Goal: Task Accomplishment & Management: Use online tool/utility

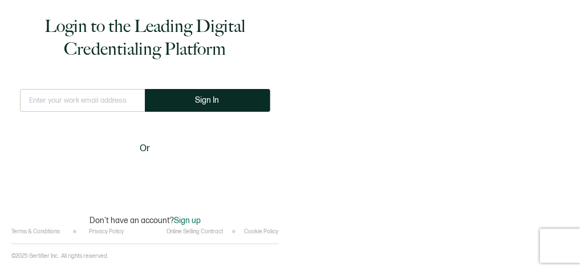
click at [54, 102] on input "text" at bounding box center [82, 100] width 125 height 23
type input "[PERSON_NAME][EMAIL_ADDRESS][PERSON_NAME][DOMAIN_NAME]"
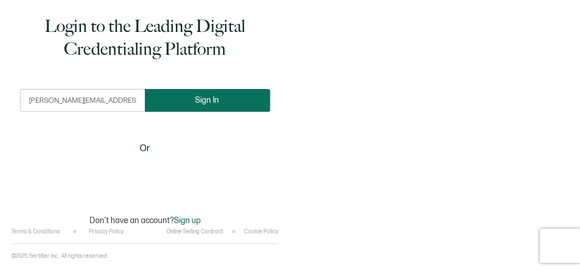
click at [196, 96] on span "Sign In" at bounding box center [208, 100] width 24 height 9
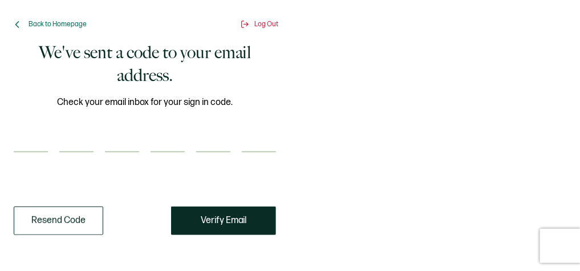
click at [34, 143] on input "number" at bounding box center [31, 140] width 34 height 23
paste input "1"
type input "1"
type input "0"
type input "5"
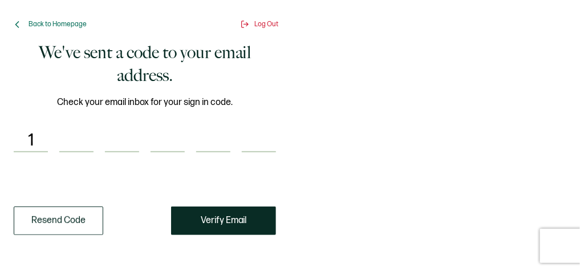
type input "1"
type input "7"
type input "5"
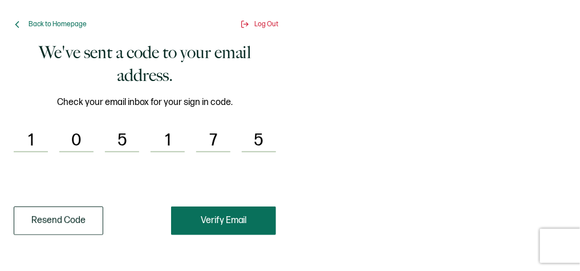
click at [261, 222] on button "Verify Email" at bounding box center [223, 220] width 105 height 29
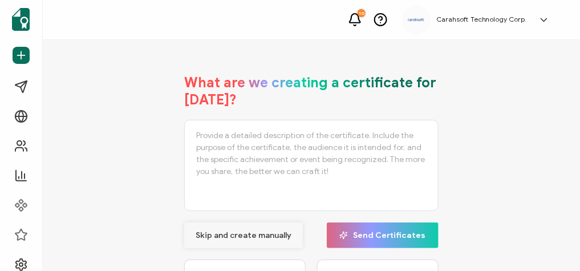
click at [252, 231] on span "Skip and create manually" at bounding box center [244, 235] width 96 height 8
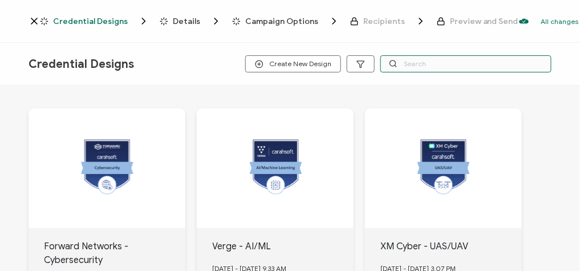
click at [414, 62] on input "text" at bounding box center [465, 63] width 171 height 17
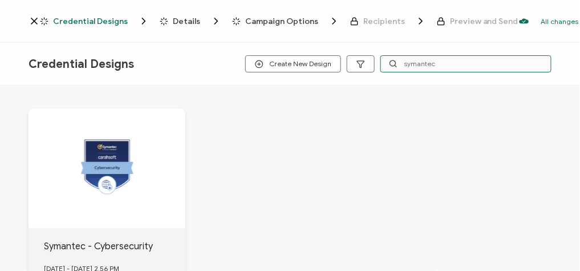
type input "symantec"
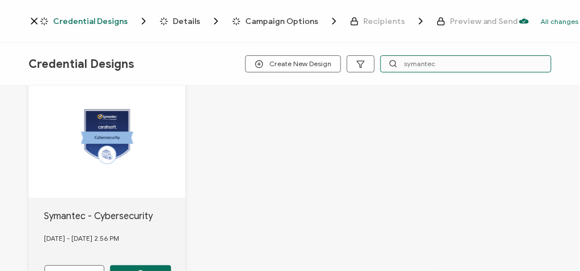
scroll to position [62, 0]
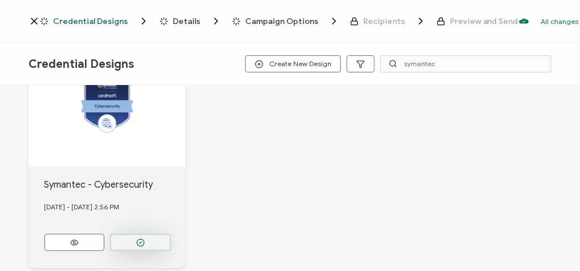
click at [140, 238] on icon "button" at bounding box center [140, 242] width 9 height 9
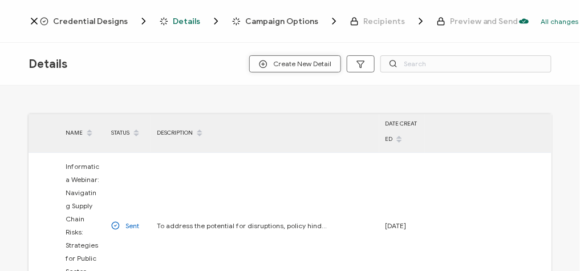
click at [299, 64] on span "Create New Detail" at bounding box center [295, 64] width 72 height 9
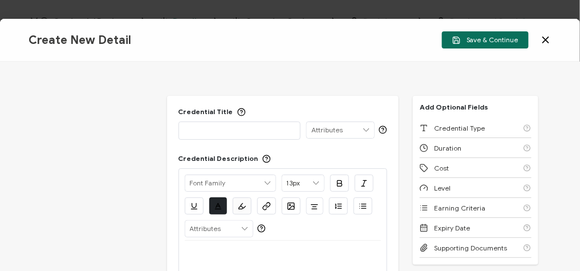
click at [198, 124] on div at bounding box center [240, 130] width 110 height 16
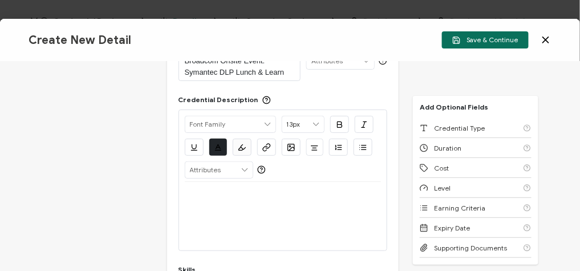
scroll to position [69, 0]
click at [227, 215] on div at bounding box center [283, 216] width 197 height 68
click at [214, 205] on div at bounding box center [283, 195] width 197 height 27
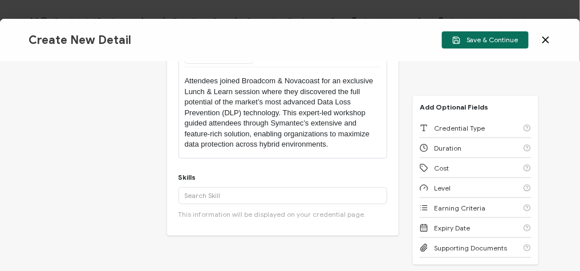
scroll to position [189, 0]
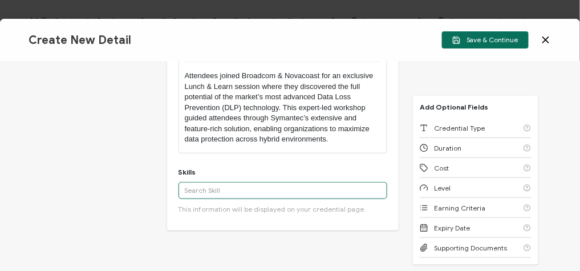
click at [234, 192] on input "text" at bounding box center [282, 190] width 209 height 17
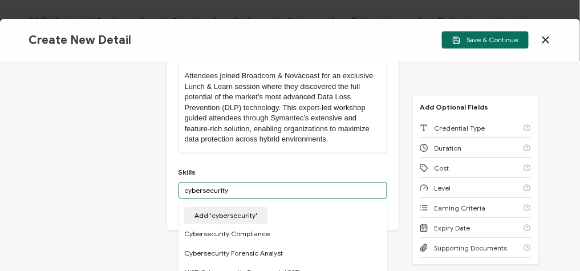
click at [186, 190] on input "cybersecurity" at bounding box center [282, 190] width 209 height 17
type input "Cybersecurity"
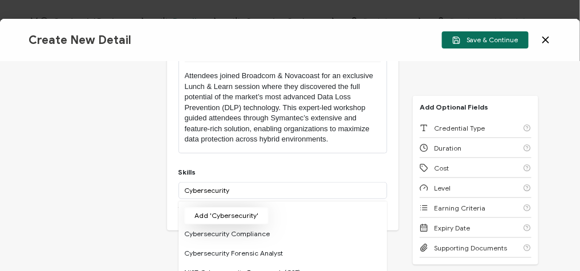
click at [223, 208] on button "Add 'Cybersecurity'" at bounding box center [226, 215] width 84 height 17
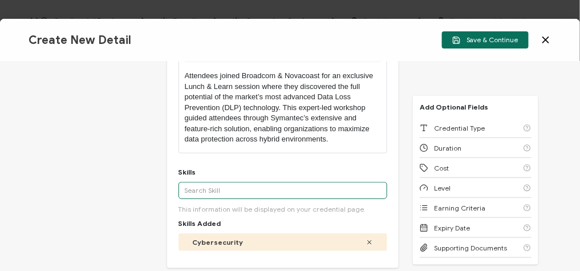
click at [262, 183] on input "text" at bounding box center [282, 190] width 209 height 17
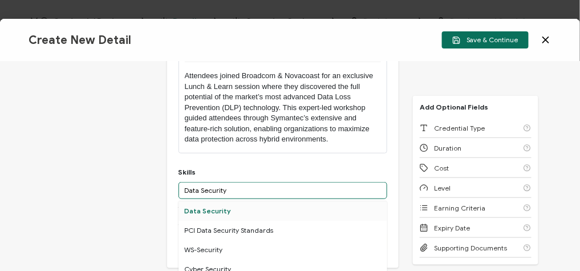
type input "Data Security"
click at [207, 209] on div "Data Security" at bounding box center [282, 210] width 209 height 19
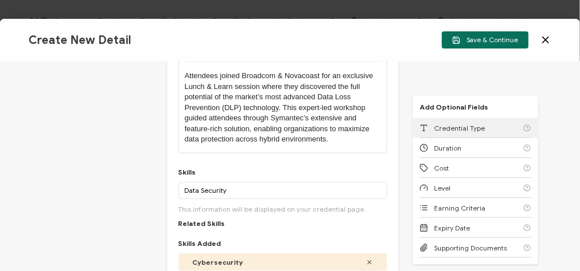
click at [463, 126] on span "Credential Type" at bounding box center [459, 128] width 51 height 9
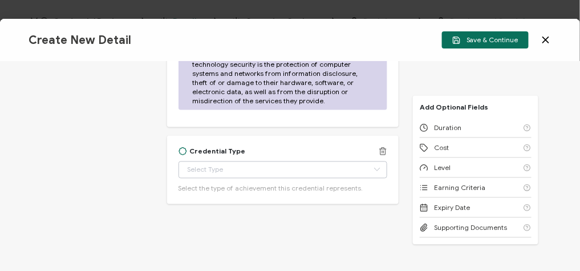
scroll to position [602, 0]
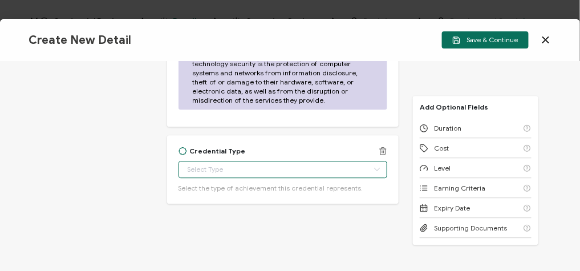
click at [234, 166] on input "text" at bounding box center [282, 169] width 209 height 17
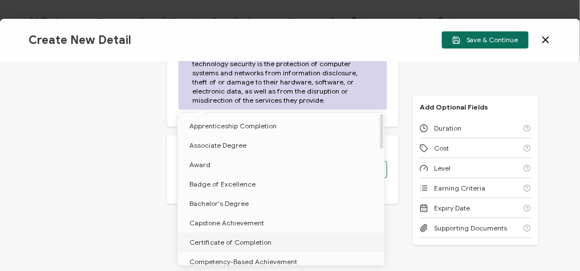
click at [222, 245] on span "Certificate of Completion" at bounding box center [230, 242] width 82 height 9
type input "Certificate of Completion"
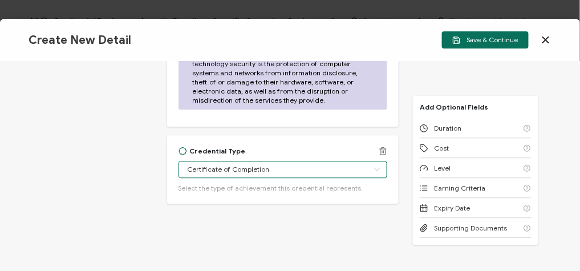
click at [329, 166] on input "Certificate of Completion" at bounding box center [282, 169] width 209 height 17
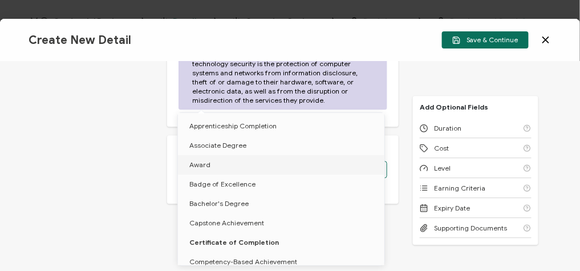
type input "Certificate of Completion"
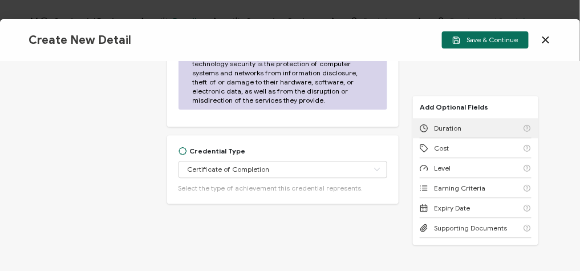
click at [458, 124] on div "Duration" at bounding box center [476, 128] width 112 height 20
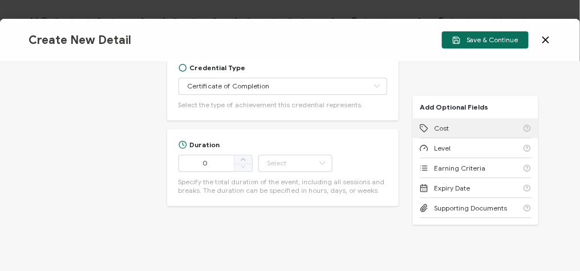
scroll to position [687, 0]
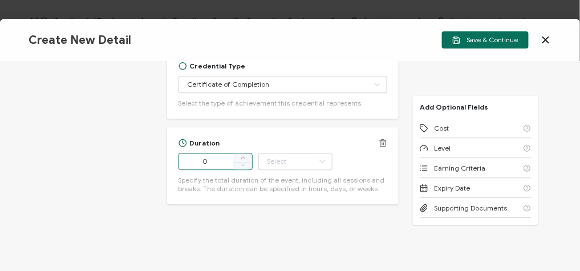
click at [213, 162] on input "0" at bounding box center [215, 161] width 74 height 17
type input "270"
click at [306, 165] on input "text" at bounding box center [295, 161] width 74 height 17
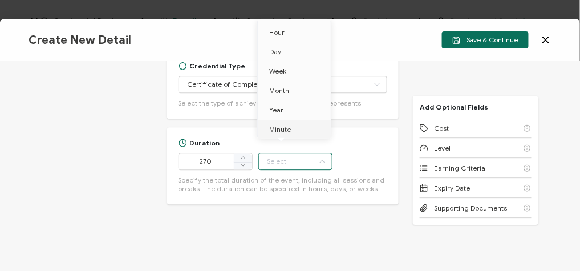
click at [287, 123] on li "Minute" at bounding box center [296, 129] width 77 height 19
type input "Minute"
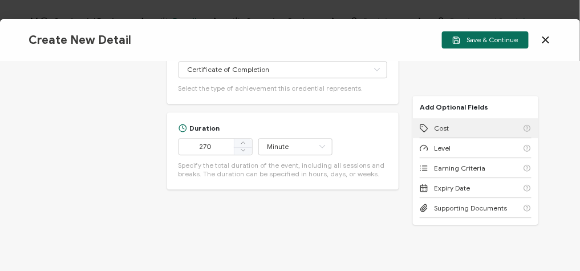
click at [448, 129] on div "Cost" at bounding box center [476, 128] width 112 height 20
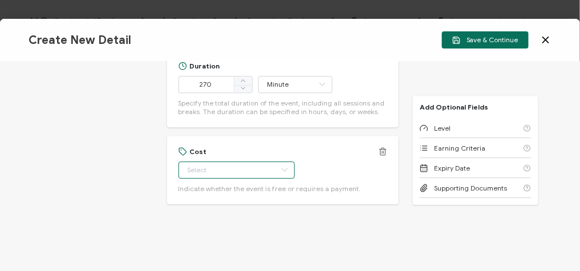
click at [217, 172] on input "text" at bounding box center [236, 169] width 116 height 17
click at [205, 203] on li "Free" at bounding box center [230, 197] width 105 height 19
type input "Free"
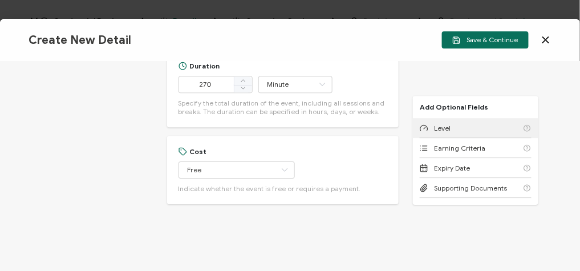
click at [450, 125] on div "Level" at bounding box center [476, 128] width 112 height 20
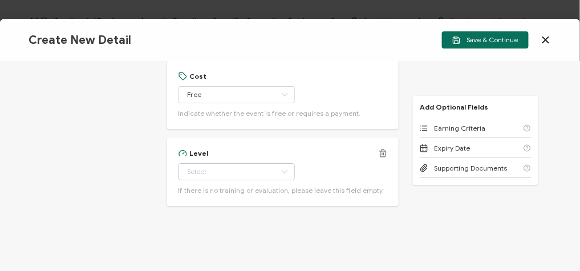
scroll to position [841, 0]
click at [251, 161] on input "text" at bounding box center [236, 169] width 116 height 17
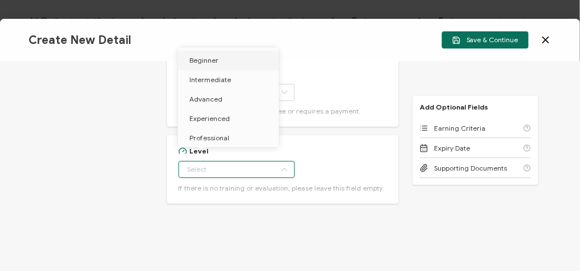
click at [219, 58] on li "Beginner" at bounding box center [230, 60] width 105 height 19
type input "Beginner"
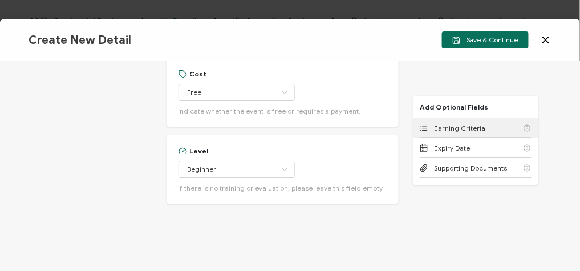
click at [435, 128] on span "Earning Criteria" at bounding box center [459, 128] width 51 height 9
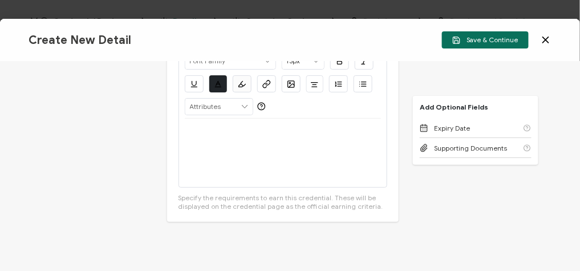
scroll to position [1050, 0]
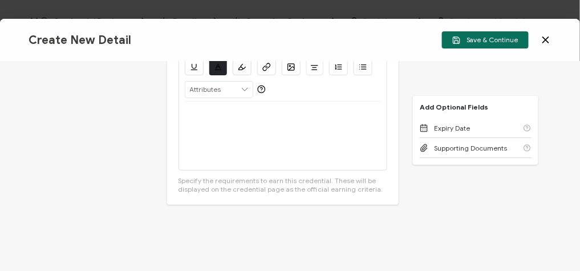
click at [223, 147] on div at bounding box center [283, 135] width 197 height 68
drag, startPoint x: 227, startPoint y: 114, endPoint x: 192, endPoint y: 115, distance: 34.8
click at [192, 115] on p "No additional recording available." at bounding box center [283, 115] width 197 height 10
click at [288, 110] on p "No recording available." at bounding box center [283, 115] width 197 height 10
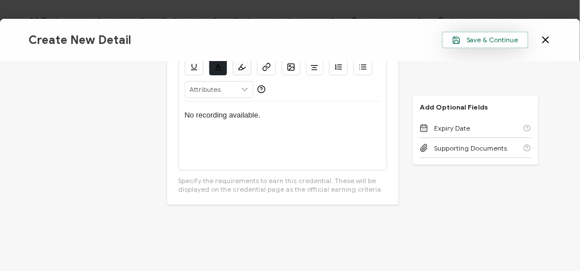
click at [493, 48] on button "Save & Continue" at bounding box center [485, 39] width 87 height 17
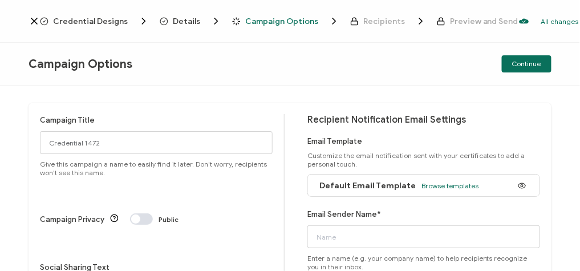
click at [92, 21] on span "Credential Designs" at bounding box center [90, 21] width 75 height 9
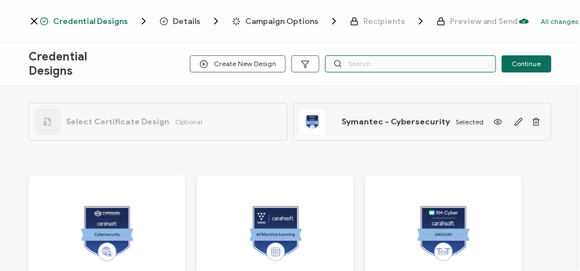
click at [358, 68] on input "text" at bounding box center [410, 63] width 171 height 17
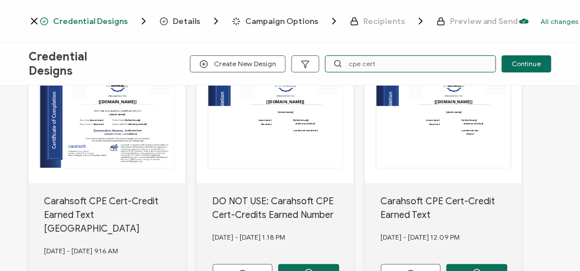
scroll to position [132, 0]
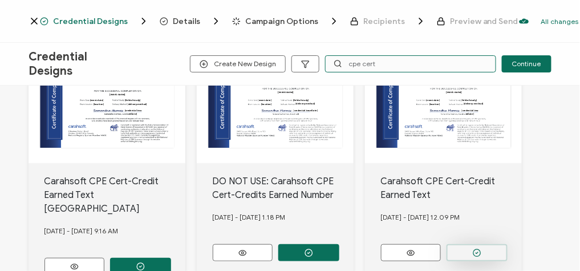
type input "cpe cert"
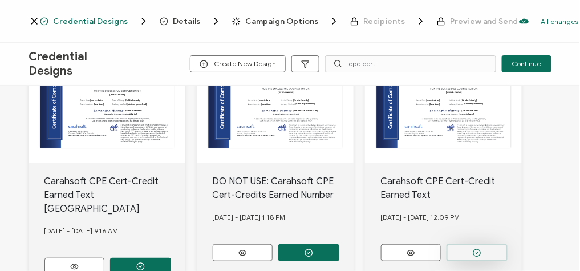
click at [171, 258] on button "button" at bounding box center [140, 266] width 61 height 17
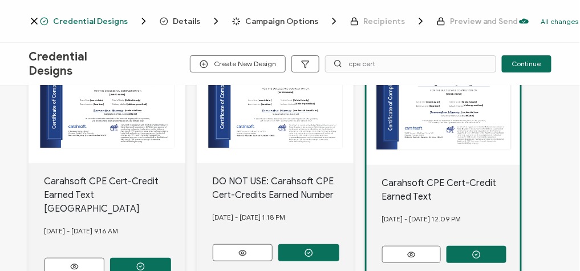
click at [289, 21] on span "Campaign Options" at bounding box center [281, 21] width 73 height 9
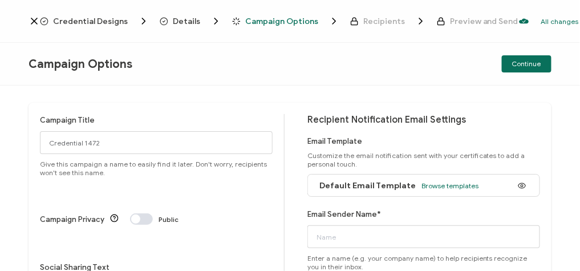
click at [87, 19] on span "Credential Designs" at bounding box center [90, 21] width 75 height 9
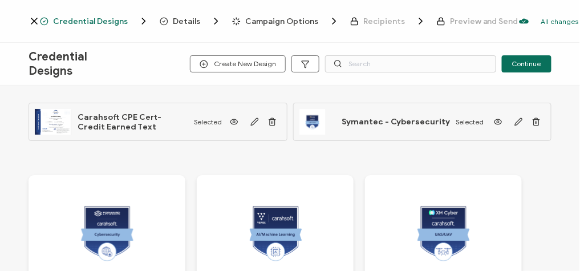
click at [272, 21] on span "Campaign Options" at bounding box center [281, 21] width 73 height 9
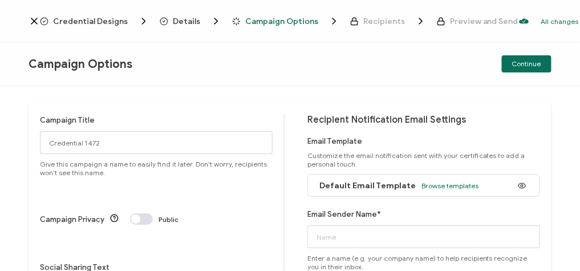
scroll to position [18, 0]
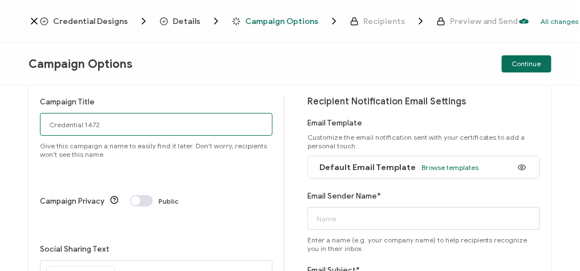
drag, startPoint x: 117, startPoint y: 126, endPoint x: 8, endPoint y: 129, distance: 109.5
click at [8, 129] on div "Campaign Title Credential 1472 Give this campaign a name to easily find it late…" at bounding box center [290, 178] width 580 height 185
paste input "8-1-25_71425_Symantec Webinar"
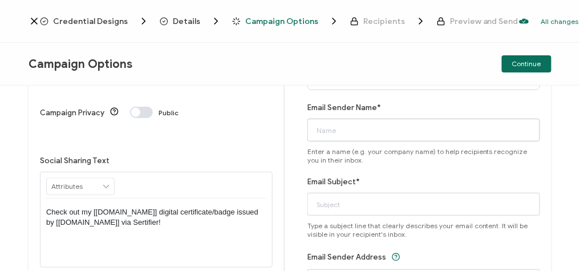
scroll to position [106, 0]
type input "8-1-25_71425_Symantec Webinar"
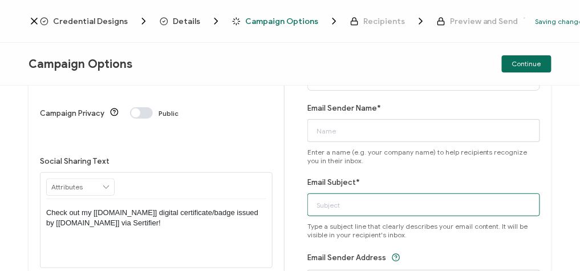
click at [338, 210] on input "Email Subject*" at bounding box center [423, 204] width 233 height 23
paste input "8-1-25_71425_Symantec Webinar"
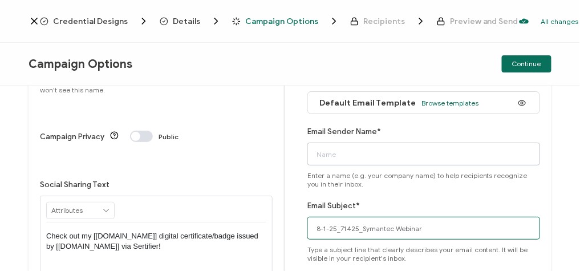
type input "8-1-25_71425_Symantec Webinar"
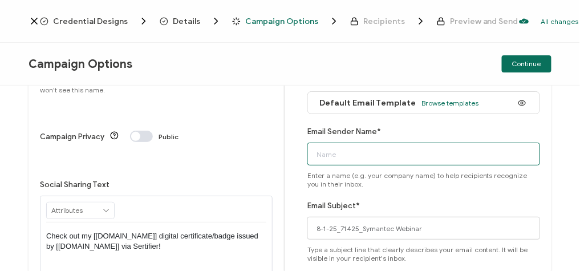
click at [348, 157] on input "Email Sender Name*" at bounding box center [423, 154] width 233 height 23
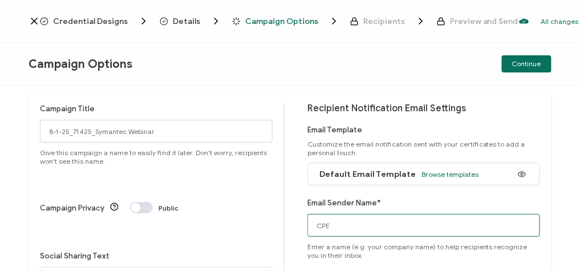
scroll to position [0, 0]
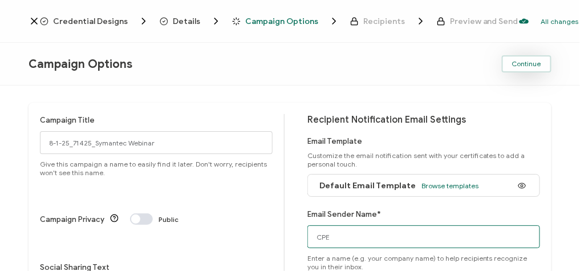
type input "CPE"
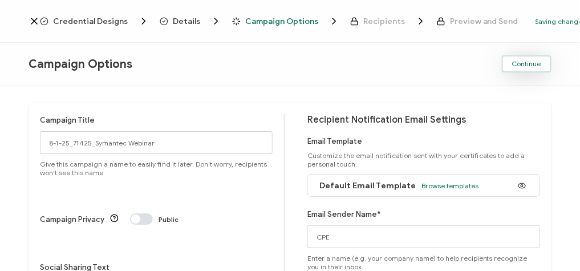
click at [526, 65] on span "Continue" at bounding box center [526, 63] width 29 height 7
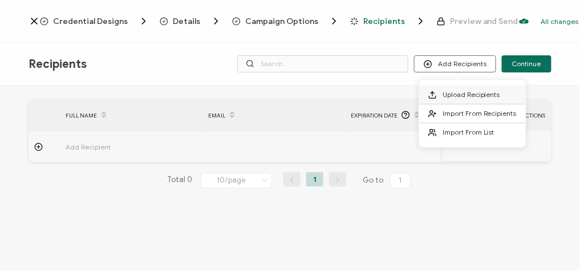
click at [477, 97] on span "Upload Recipients" at bounding box center [471, 94] width 58 height 9
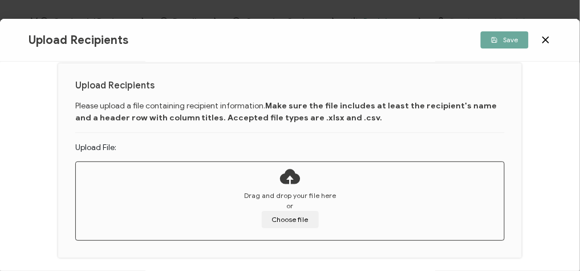
scroll to position [55, 0]
click at [291, 219] on button "Choose file" at bounding box center [290, 219] width 57 height 17
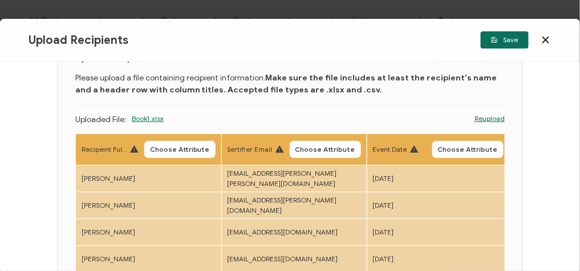
scroll to position [114, 0]
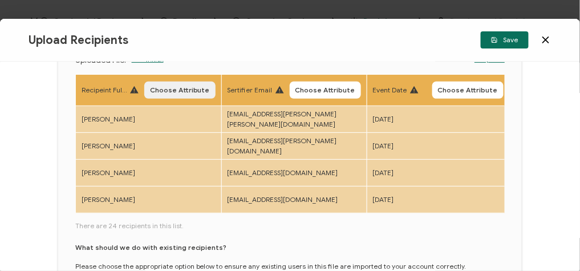
click at [172, 93] on span "Choose Attribute" at bounding box center [180, 90] width 60 height 7
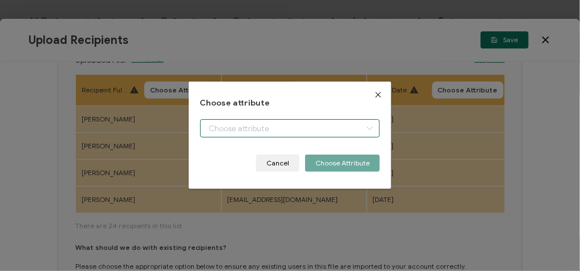
click at [227, 121] on body "Credential Designs Details Campaign Options Recipients Preview and Send All cha…" at bounding box center [290, 135] width 580 height 271
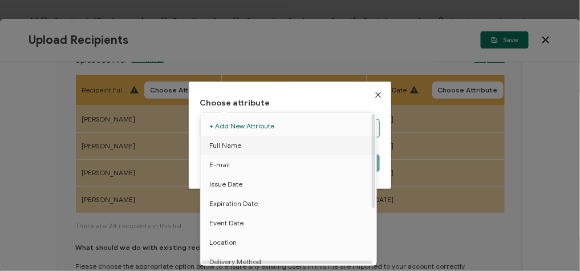
click at [239, 141] on li "Full Name" at bounding box center [290, 145] width 185 height 19
type input "Full Name"
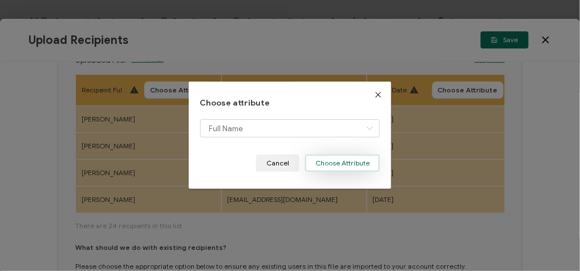
click at [342, 158] on button "Choose Attribute" at bounding box center [342, 162] width 75 height 17
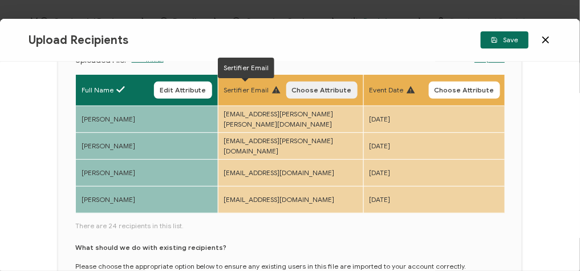
click at [302, 94] on button "Choose Attribute" at bounding box center [321, 90] width 71 height 17
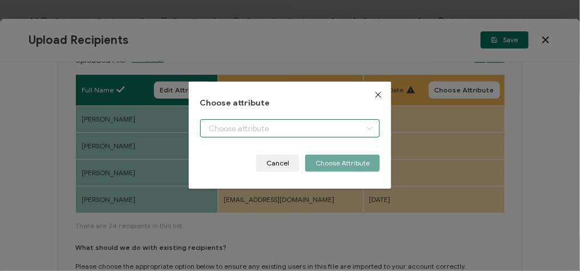
click at [253, 127] on input "dialog" at bounding box center [290, 128] width 180 height 18
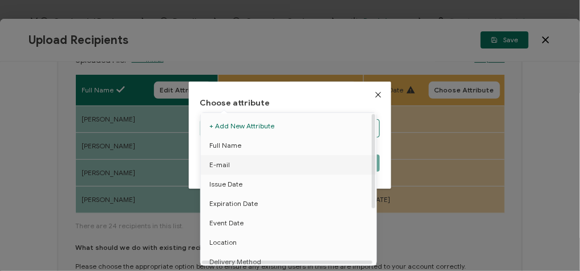
click at [221, 167] on span "E-mail" at bounding box center [219, 164] width 21 height 19
type input "E-mail"
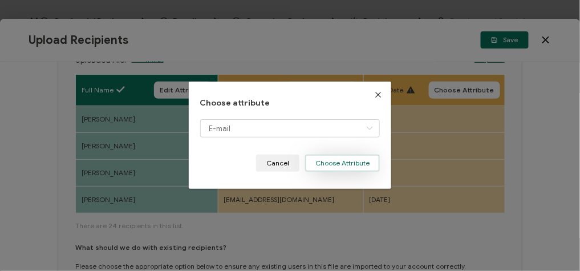
click at [347, 169] on button "Choose Attribute" at bounding box center [342, 162] width 75 height 17
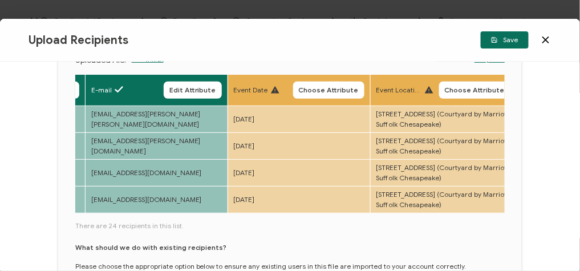
scroll to position [0, 133]
click at [324, 87] on span "Choose Attribute" at bounding box center [329, 90] width 60 height 7
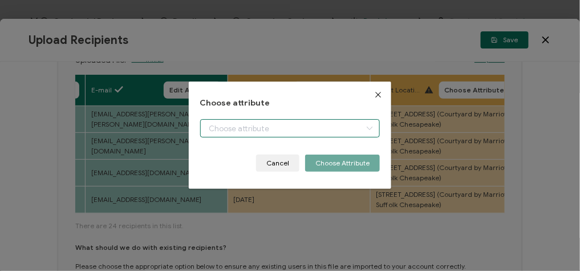
click at [304, 128] on input "dialog" at bounding box center [290, 128] width 180 height 18
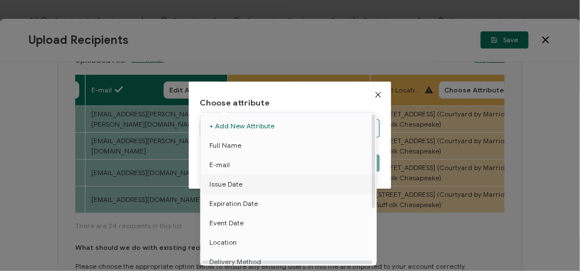
click at [243, 186] on li "Issue Date" at bounding box center [290, 183] width 185 height 19
type input "Issue Date"
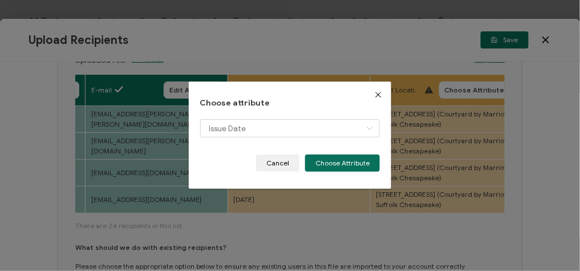
click at [243, 186] on div "Choose attribute Issue Date Cancel Choose Attribute" at bounding box center [290, 136] width 203 height 108
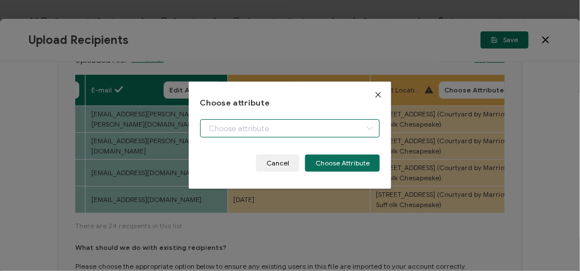
drag, startPoint x: 243, startPoint y: 186, endPoint x: 225, endPoint y: 129, distance: 59.8
click at [225, 129] on input "dialog" at bounding box center [290, 128] width 180 height 18
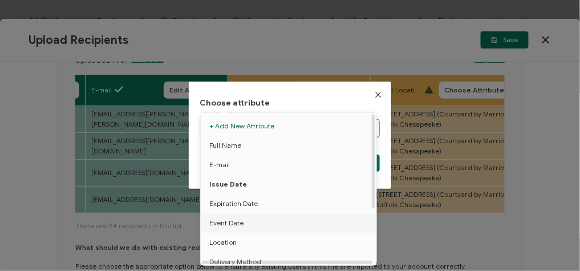
click at [233, 226] on span "Event Date" at bounding box center [226, 222] width 34 height 19
type input "Event Date"
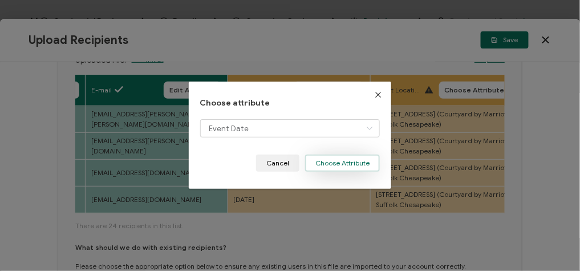
click at [337, 163] on button "Choose Attribute" at bounding box center [342, 162] width 75 height 17
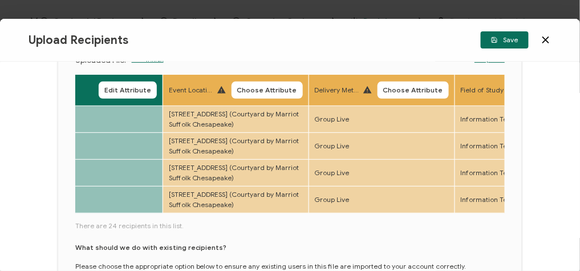
scroll to position [0, 342]
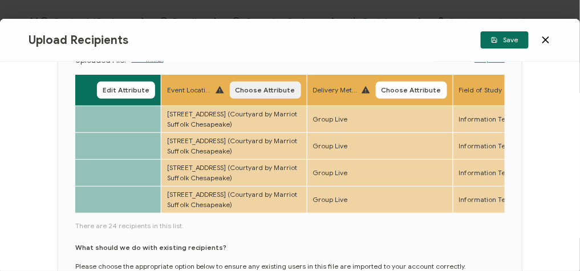
click at [266, 93] on span "Choose Attribute" at bounding box center [265, 90] width 60 height 7
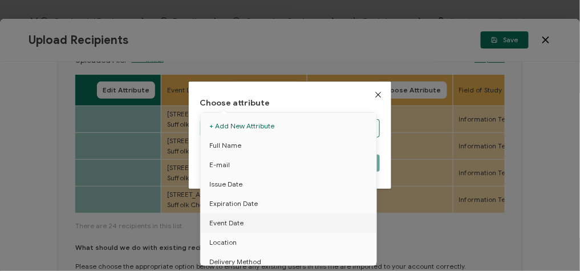
click at [279, 136] on body "Credential Designs Details Campaign Options Recipients Preview and Send All cha…" at bounding box center [290, 135] width 580 height 271
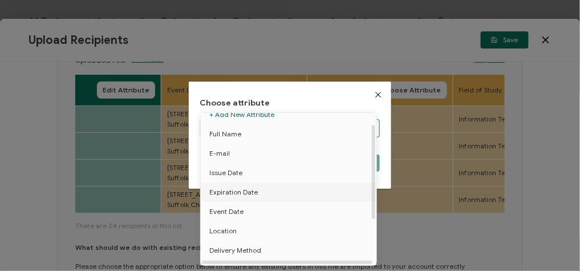
scroll to position [43, 0]
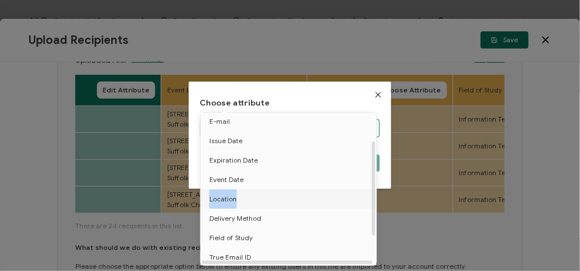
drag, startPoint x: 260, startPoint y: 184, endPoint x: 257, endPoint y: 193, distance: 9.7
click at [257, 193] on ul "+ Add New Attribute Full Name E-mail Issue Date Expiration Date Event Date Loca…" at bounding box center [291, 189] width 180 height 239
drag, startPoint x: 257, startPoint y: 193, endPoint x: 225, endPoint y: 197, distance: 31.6
click at [225, 197] on span "Location" at bounding box center [222, 198] width 27 height 19
type input "Location"
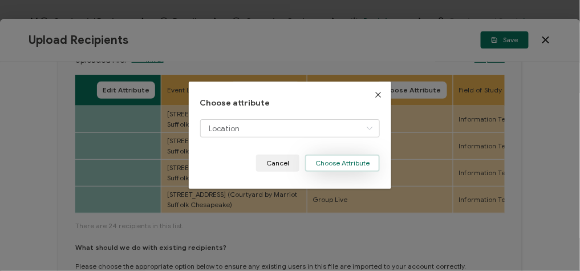
click at [363, 158] on button "Choose Attribute" at bounding box center [342, 162] width 75 height 17
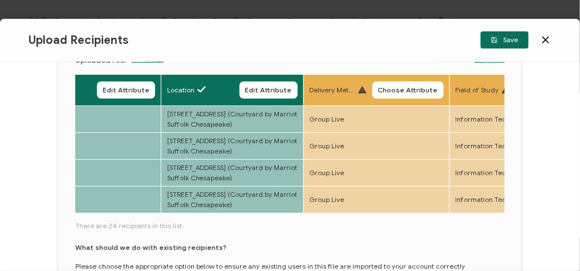
scroll to position [0, 482]
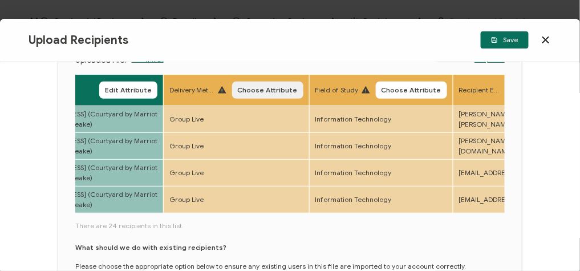
click at [265, 89] on span "Choose Attribute" at bounding box center [268, 90] width 60 height 7
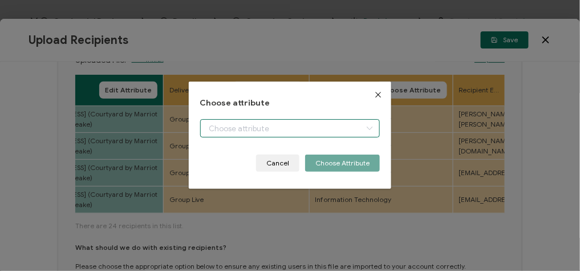
click at [229, 132] on input "dialog" at bounding box center [290, 128] width 180 height 18
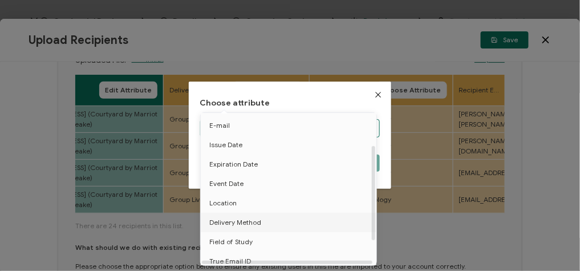
scroll to position [57, 0]
click at [255, 204] on span "Delivery Method" at bounding box center [235, 204] width 52 height 19
type input "Delivery Method"
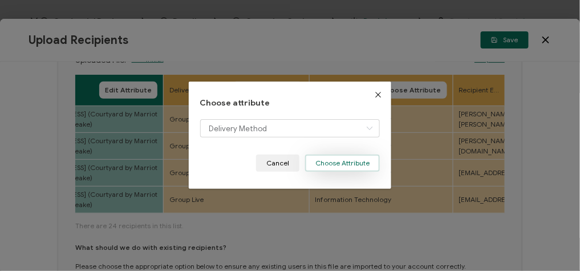
click at [349, 162] on button "Choose Attribute" at bounding box center [342, 162] width 75 height 17
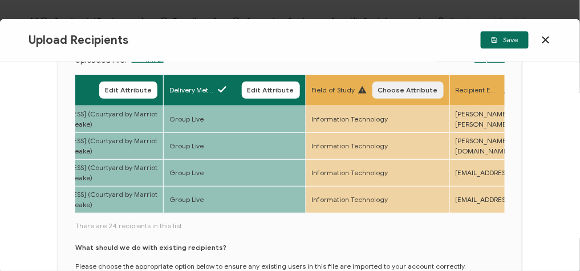
click at [403, 89] on span "Choose Attribute" at bounding box center [408, 90] width 60 height 7
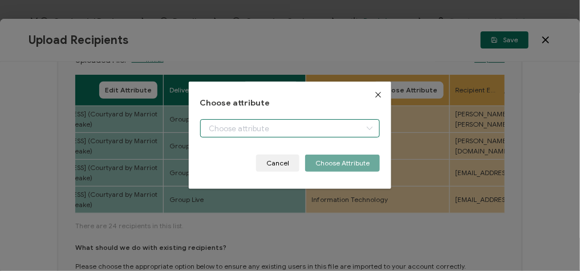
click at [307, 120] on body "Credential Designs Details Campaign Options Recipients Preview and Send All cha…" at bounding box center [290, 135] width 580 height 271
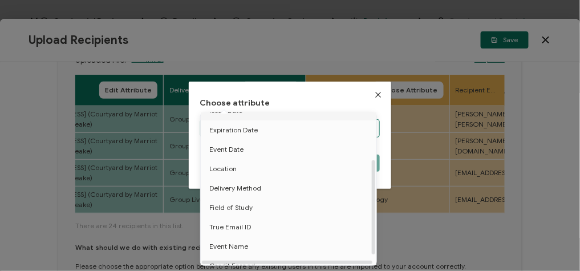
scroll to position [88, 0]
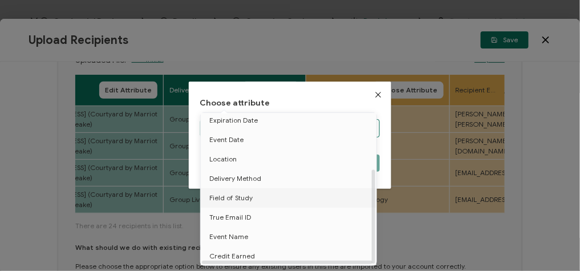
click at [243, 190] on span "Field of Study" at bounding box center [230, 197] width 43 height 19
type input "Field of Study"
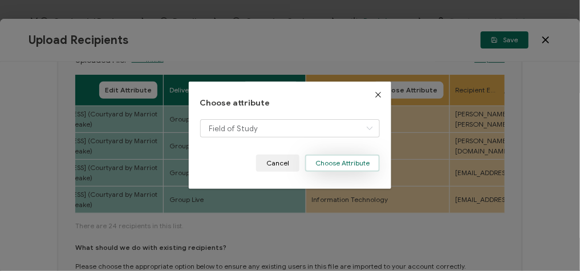
click at [337, 170] on button "Choose Attribute" at bounding box center [342, 162] width 75 height 17
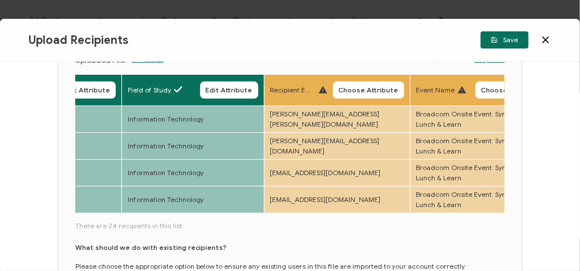
scroll to position [0, 702]
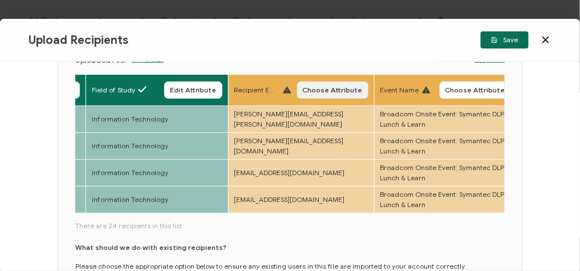
click at [335, 82] on button "Choose Attribute" at bounding box center [332, 90] width 71 height 17
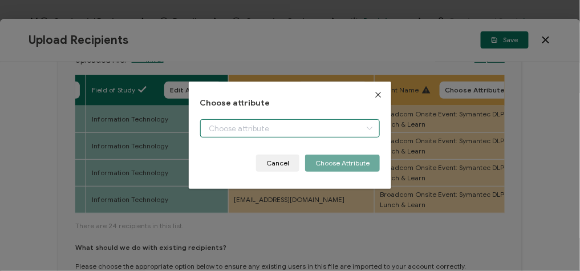
click at [291, 133] on body "Credential Designs Details Campaign Options Recipients Preview and Send All cha…" at bounding box center [290, 135] width 580 height 271
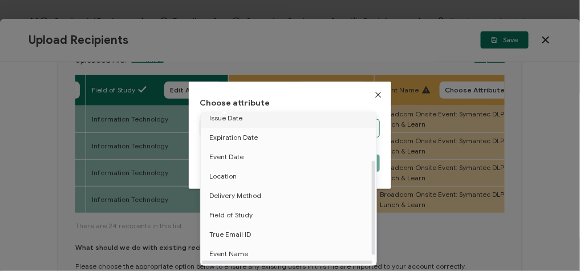
scroll to position [78, 0]
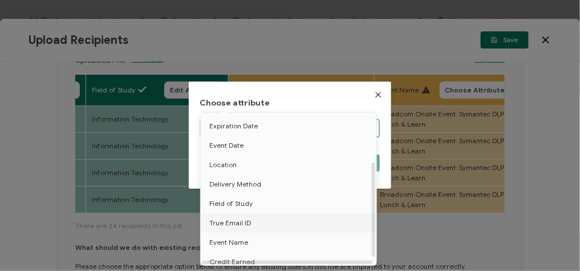
click at [239, 223] on span "True Email ID" at bounding box center [230, 222] width 42 height 19
type input "True Email ID"
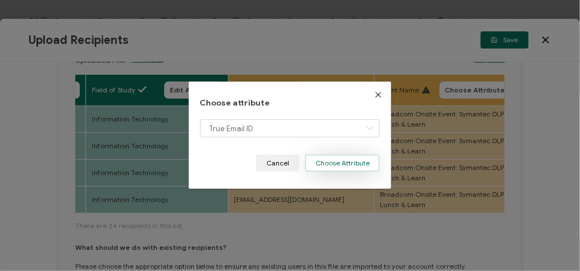
click at [359, 161] on button "Choose Attribute" at bounding box center [342, 162] width 75 height 17
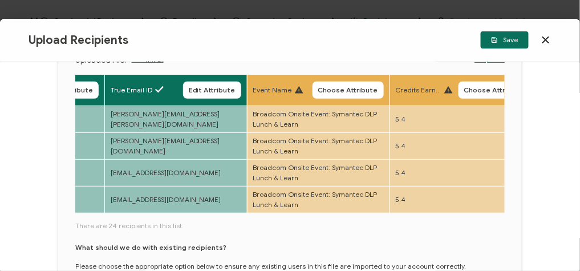
scroll to position [0, 827]
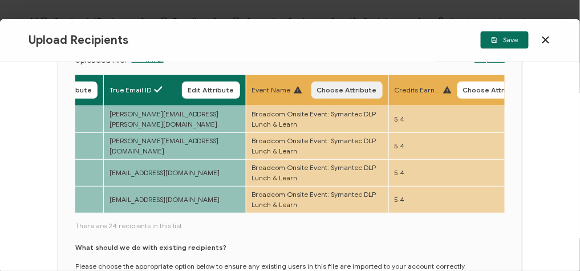
click at [345, 83] on button "Choose Attribute" at bounding box center [346, 90] width 71 height 17
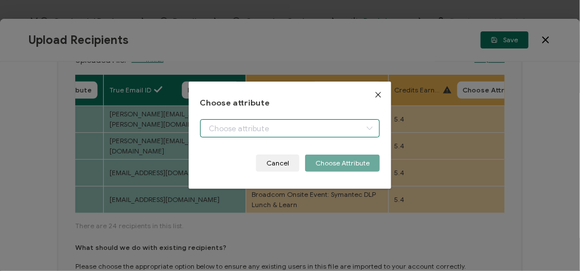
click at [262, 127] on input "dialog" at bounding box center [290, 128] width 180 height 18
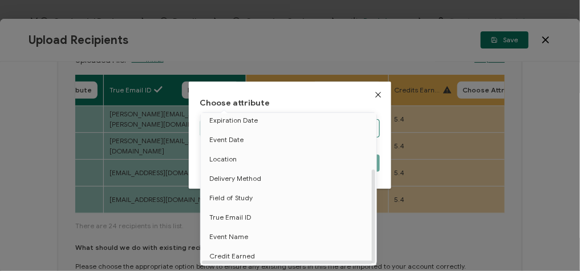
scroll to position [88, 0]
click at [239, 233] on span "Event Name" at bounding box center [228, 236] width 39 height 19
type input "Event Name"
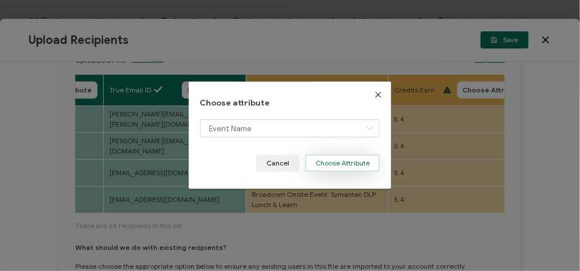
click at [344, 166] on button "Choose Attribute" at bounding box center [342, 162] width 75 height 17
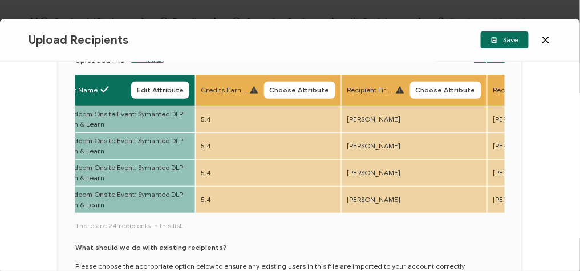
scroll to position [0, 1022]
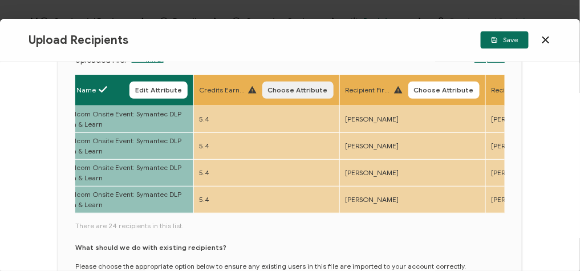
click at [296, 93] on span "Choose Attribute" at bounding box center [298, 90] width 60 height 7
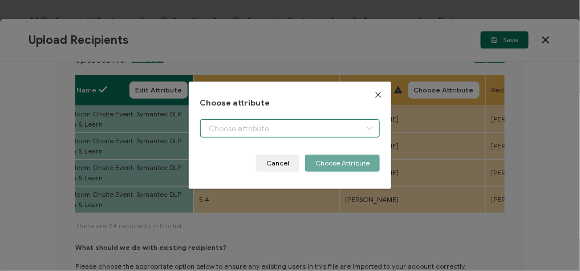
click at [294, 124] on body "Credential Designs Details Campaign Options Recipients Preview and Send All cha…" at bounding box center [290, 135] width 580 height 271
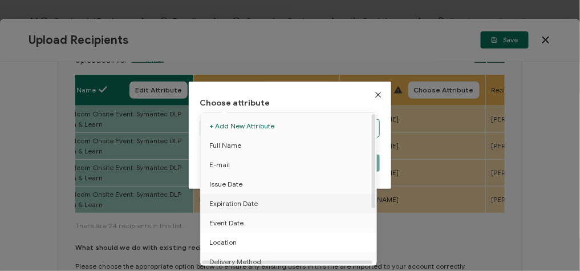
scroll to position [88, 0]
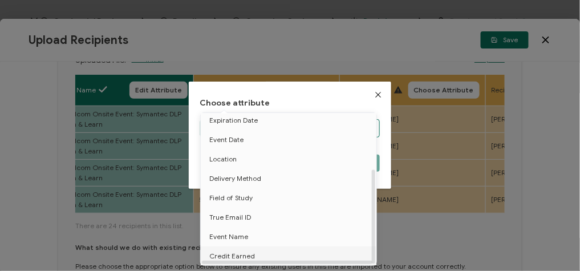
click at [280, 257] on li "Credit Earned" at bounding box center [290, 255] width 185 height 19
type input "Credit Earned"
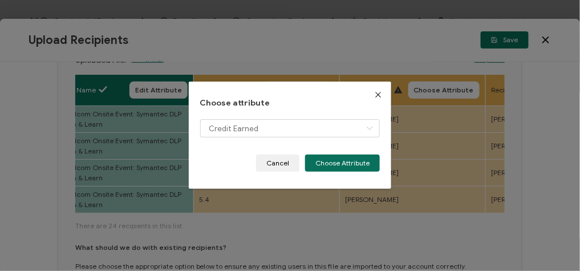
click at [334, 174] on div "Choose attribute Credit Earned Cancel Choose Attribute" at bounding box center [290, 136] width 203 height 108
click at [334, 172] on div "Choose attribute Credit Earned Cancel Choose Attribute" at bounding box center [290, 136] width 203 height 108
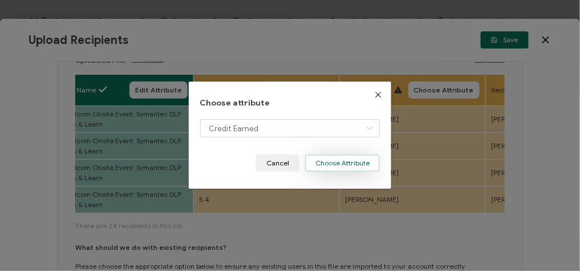
click at [333, 162] on button "Choose Attribute" at bounding box center [342, 162] width 75 height 17
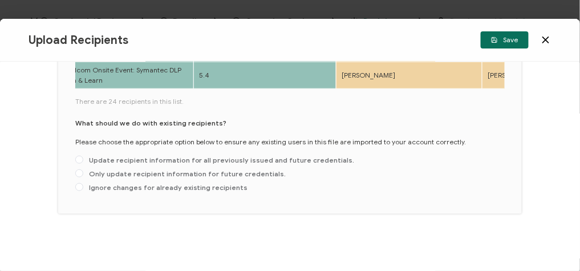
scroll to position [241, 0]
click at [82, 177] on span at bounding box center [79, 173] width 8 height 8
click at [82, 178] on input "Only update recipient information for future credentials." at bounding box center [79, 173] width 8 height 9
radio input "true"
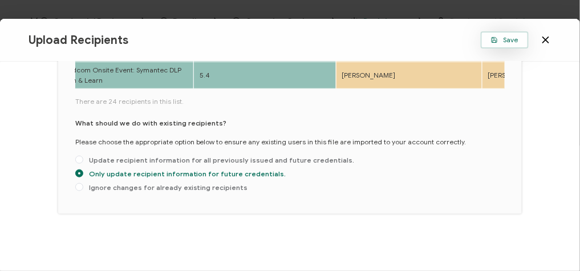
click at [511, 40] on span "Save" at bounding box center [504, 39] width 27 height 7
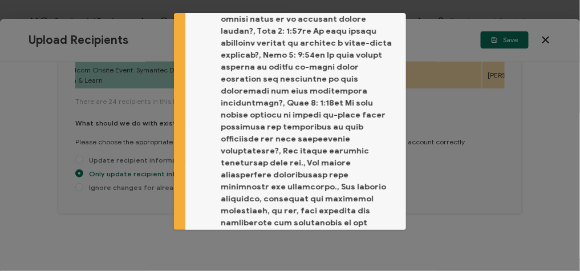
scroll to position [213, 0]
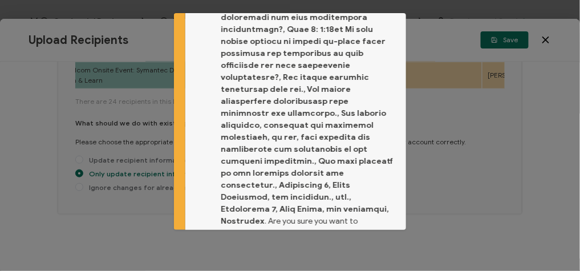
click at [372, 258] on span "Proceed" at bounding box center [370, 270] width 27 height 7
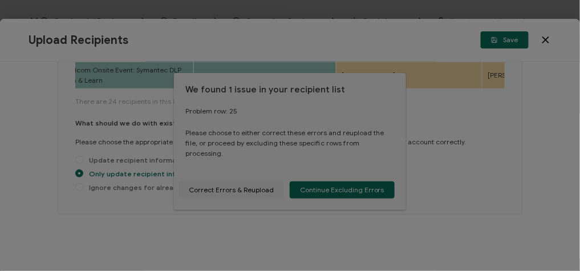
click at [348, 181] on div at bounding box center [290, 135] width 580 height 271
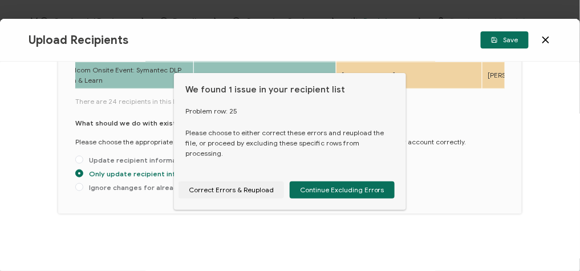
click at [348, 186] on span "Continue Excluding Errors" at bounding box center [342, 189] width 84 height 7
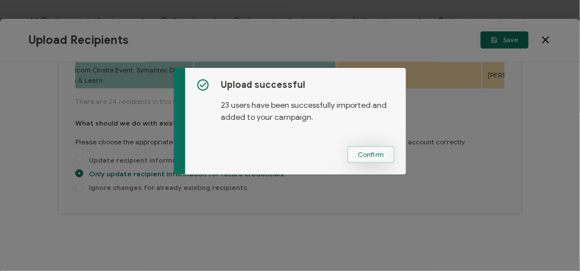
click at [365, 151] on span "Confirm" at bounding box center [370, 154] width 27 height 7
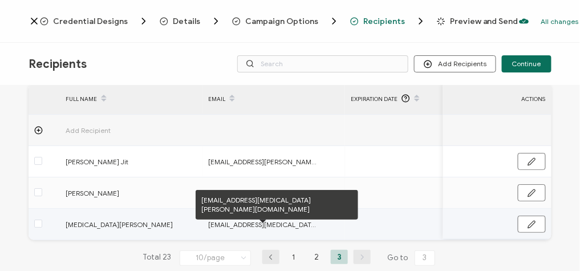
scroll to position [71, 0]
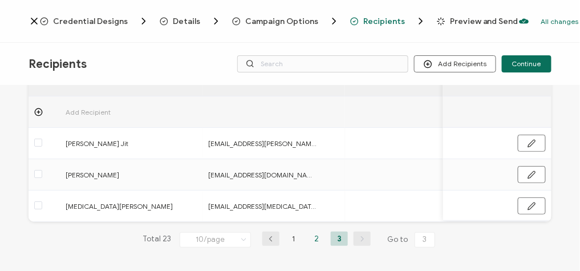
click at [310, 236] on li "2" at bounding box center [316, 238] width 17 height 14
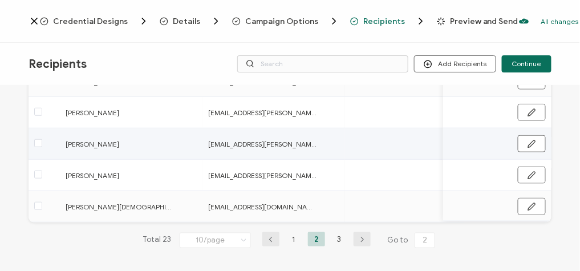
scroll to position [290, 0]
click at [290, 236] on li "1" at bounding box center [293, 238] width 17 height 14
click at [335, 235] on li "3" at bounding box center [339, 238] width 17 height 14
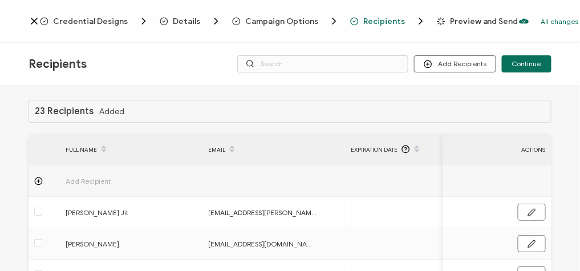
scroll to position [71, 0]
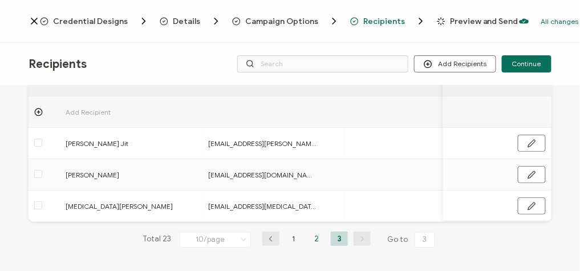
click at [318, 238] on li "2" at bounding box center [316, 238] width 17 height 14
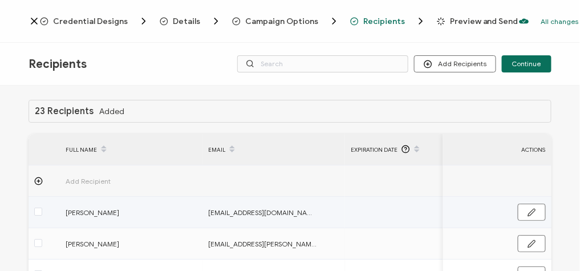
scroll to position [290, 0]
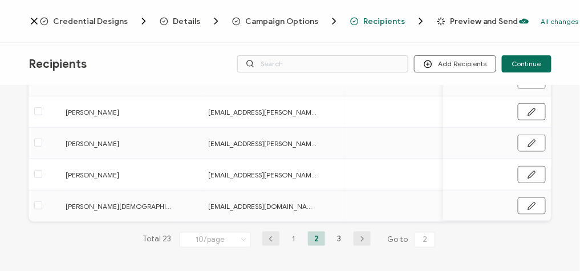
click at [380, 19] on span "Recipients" at bounding box center [384, 21] width 42 height 9
click at [277, 22] on span "Campaign Options" at bounding box center [281, 21] width 73 height 9
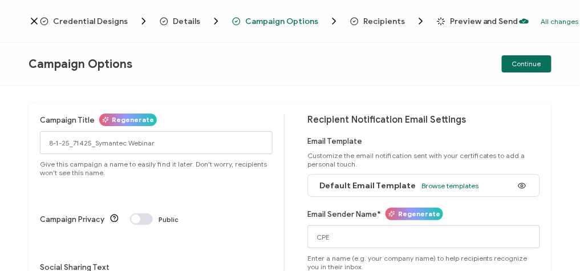
click at [364, 20] on span "Recipients" at bounding box center [384, 21] width 42 height 9
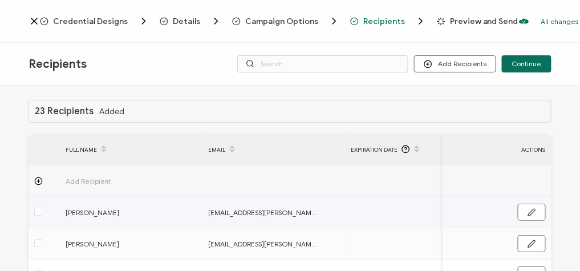
click at [36, 203] on td at bounding box center [44, 212] width 31 height 31
click at [36, 204] on td at bounding box center [44, 212] width 31 height 31
click at [36, 210] on span at bounding box center [38, 211] width 8 height 8
click at [42, 207] on input "checkbox" at bounding box center [42, 207] width 0 height 0
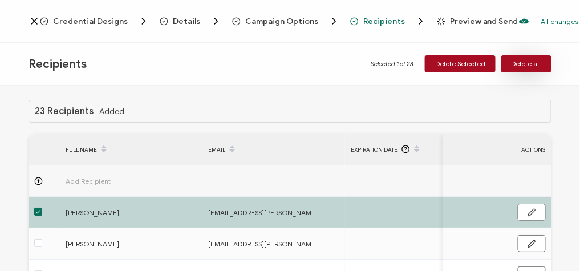
click at [539, 62] on span "Delete all" at bounding box center [526, 63] width 30 height 7
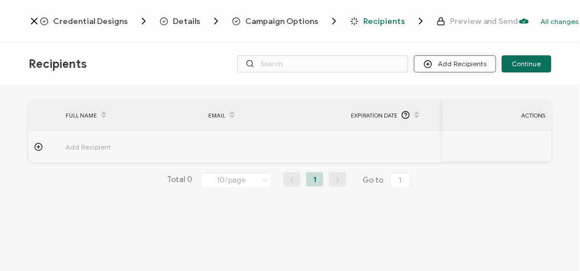
click at [452, 58] on button "Add Recipients" at bounding box center [455, 63] width 82 height 17
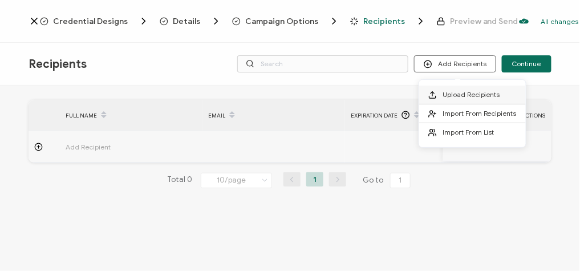
click at [475, 91] on span "Upload Recipients" at bounding box center [471, 94] width 58 height 9
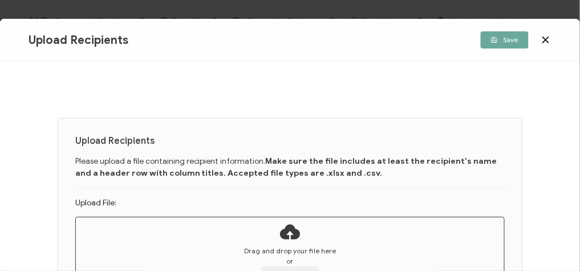
scroll to position [52, 0]
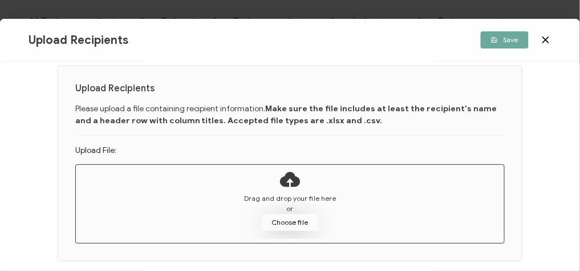
click at [290, 222] on button "Choose file" at bounding box center [290, 222] width 57 height 17
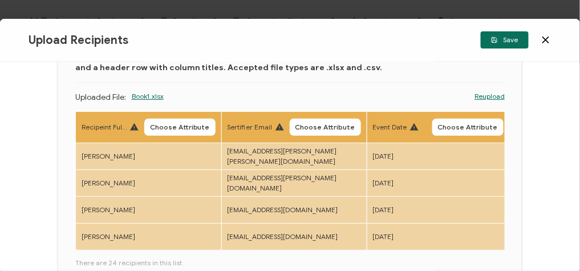
scroll to position [119, 0]
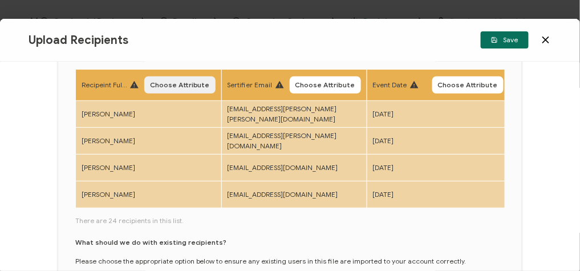
click at [170, 82] on span "Choose Attribute" at bounding box center [180, 85] width 60 height 7
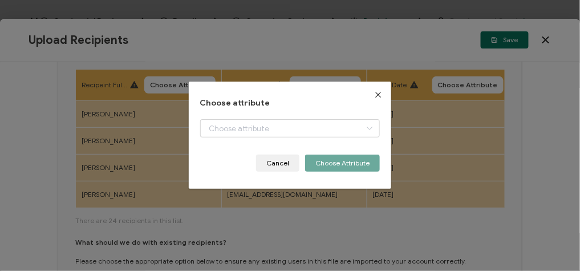
click at [375, 91] on icon "Close" at bounding box center [377, 94] width 9 height 9
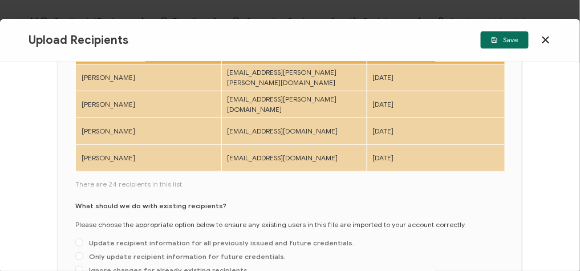
scroll to position [62, 0]
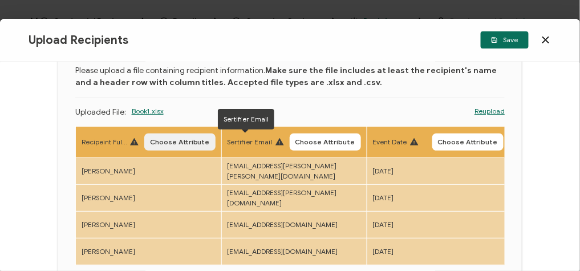
click at [168, 140] on span "Choose Attribute" at bounding box center [180, 142] width 60 height 7
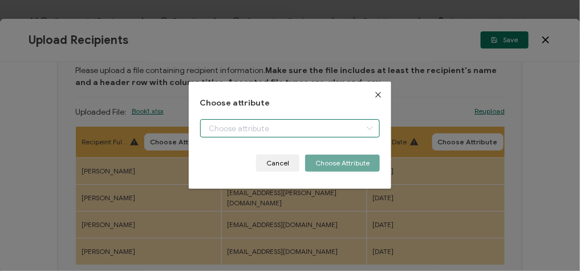
click at [262, 124] on body "Credential Designs Details Campaign Options Recipients Preview and Send All cha…" at bounding box center [290, 135] width 580 height 271
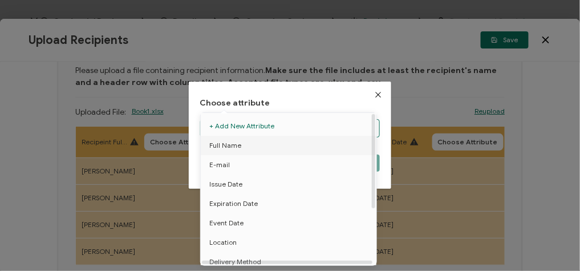
click at [248, 145] on li "Full Name" at bounding box center [290, 145] width 185 height 19
type input "Full Name"
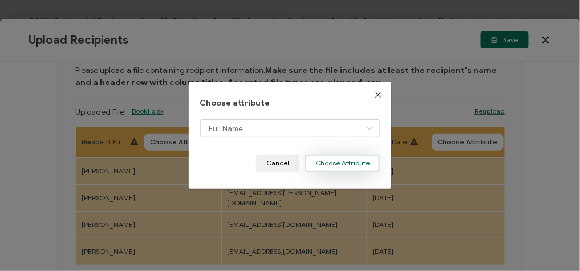
click at [340, 162] on button "Choose Attribute" at bounding box center [342, 162] width 75 height 17
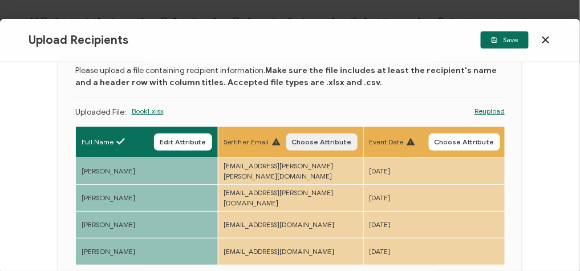
click at [323, 139] on span "Choose Attribute" at bounding box center [322, 142] width 60 height 7
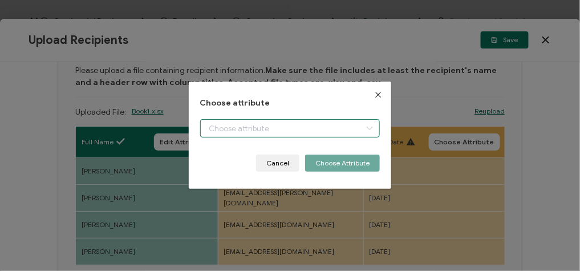
click at [280, 133] on input "dialog" at bounding box center [290, 128] width 180 height 18
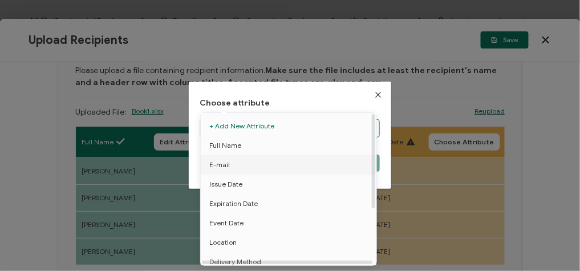
click at [243, 165] on li "E-mail" at bounding box center [290, 164] width 185 height 19
type input "E-mail"
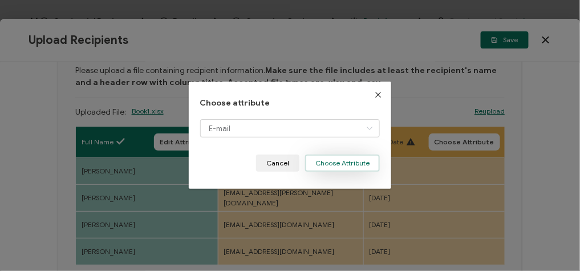
click at [357, 160] on button "Choose Attribute" at bounding box center [342, 162] width 75 height 17
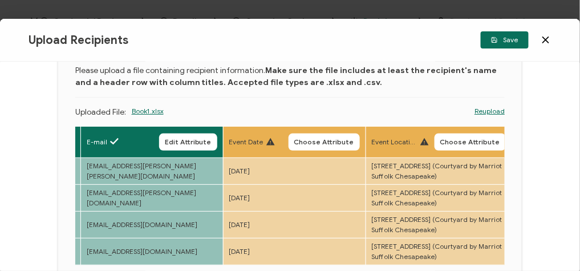
scroll to position [0, 144]
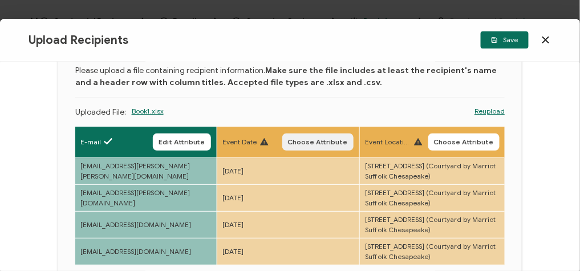
click at [324, 133] on button "Choose Attribute" at bounding box center [317, 141] width 71 height 17
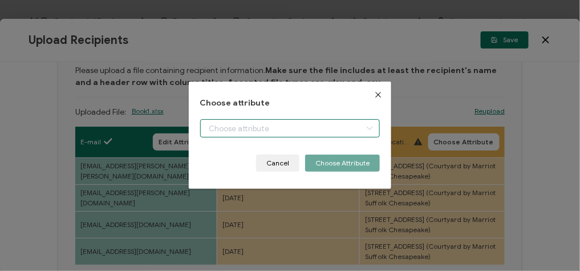
click at [317, 125] on body "Credential Designs Details Campaign Options Recipients Preview and Send All cha…" at bounding box center [290, 135] width 580 height 271
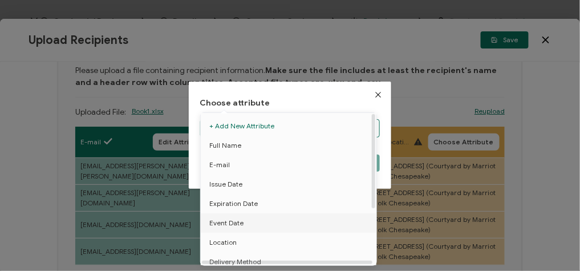
click at [246, 223] on li "Event Date" at bounding box center [290, 222] width 185 height 19
type input "Event Date"
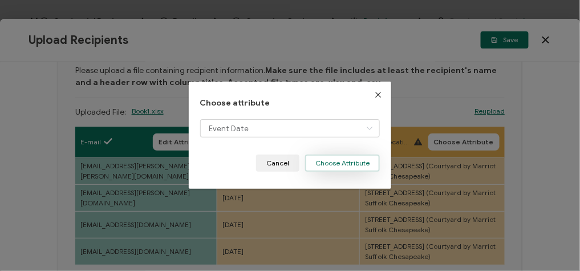
click at [325, 166] on button "Choose Attribute" at bounding box center [342, 162] width 75 height 17
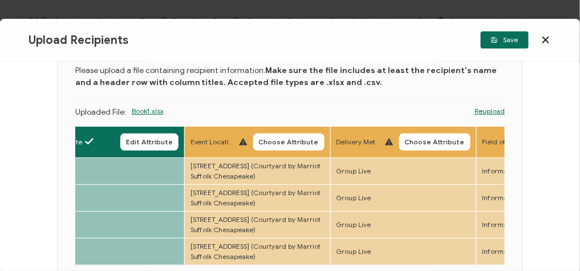
scroll to position [0, 321]
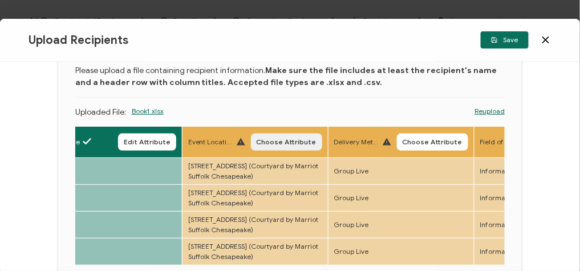
click at [303, 139] on span "Choose Attribute" at bounding box center [287, 142] width 60 height 7
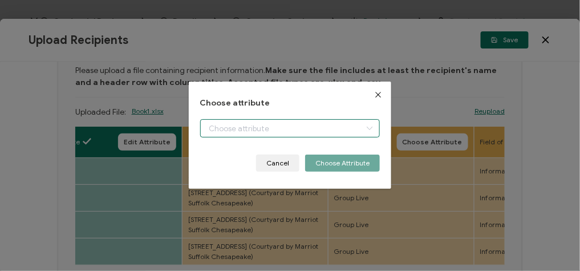
click at [320, 129] on body "Credential Designs Details Campaign Options Recipients Preview and Send All cha…" at bounding box center [290, 135] width 580 height 271
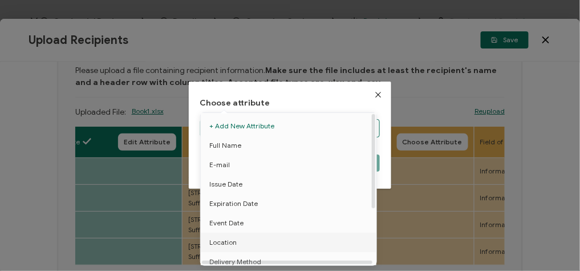
click at [228, 241] on span "Location" at bounding box center [222, 242] width 27 height 19
type input "Location"
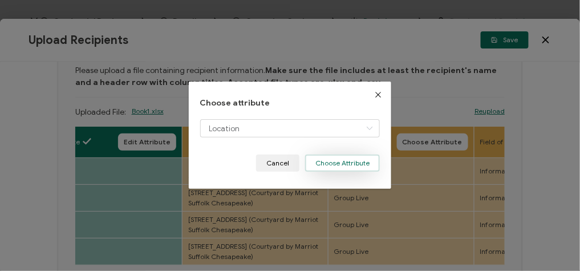
click at [345, 161] on button "Choose Attribute" at bounding box center [342, 162] width 75 height 17
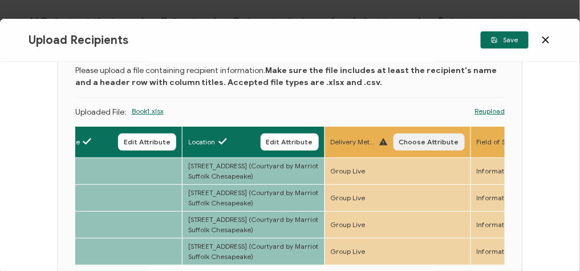
click at [422, 139] on span "Choose Attribute" at bounding box center [429, 142] width 60 height 7
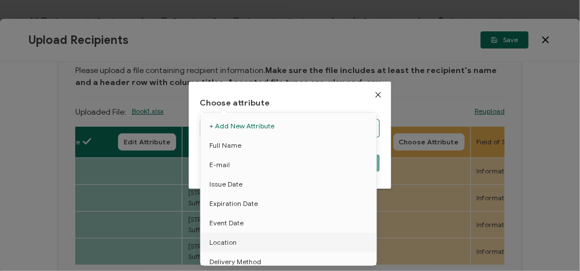
click at [316, 131] on body "Credential Designs Details Campaign Options Recipients Preview and Send All cha…" at bounding box center [290, 135] width 580 height 271
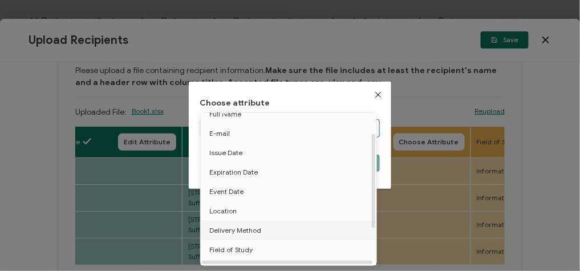
click at [249, 234] on span "Delivery Method" at bounding box center [235, 230] width 52 height 19
type input "Delivery Method"
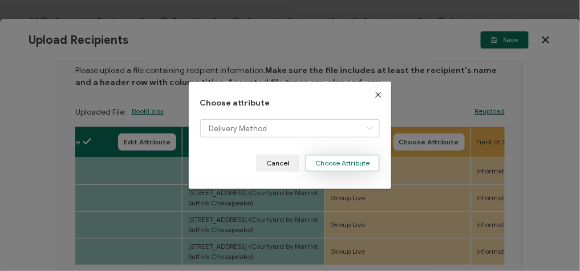
click at [354, 163] on button "Choose Attribute" at bounding box center [342, 162] width 75 height 17
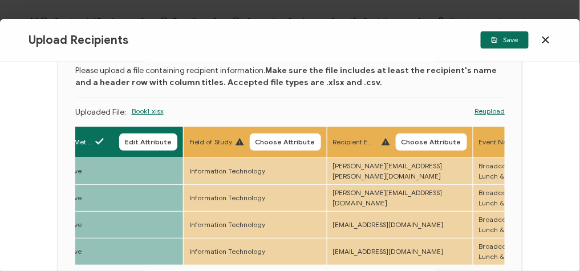
scroll to position [0, 605]
click at [283, 143] on span "Choose Attribute" at bounding box center [285, 142] width 60 height 7
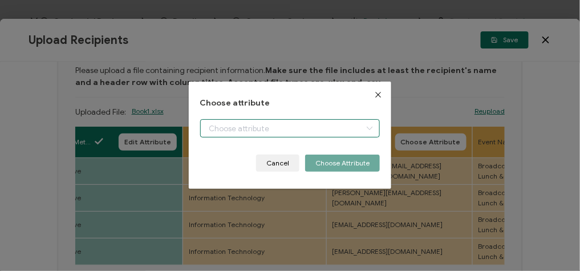
click at [272, 123] on body "Credential Designs Details Campaign Options Recipients Preview and Send All cha…" at bounding box center [290, 135] width 580 height 271
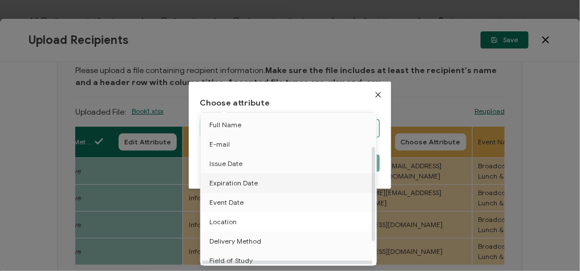
scroll to position [57, 0]
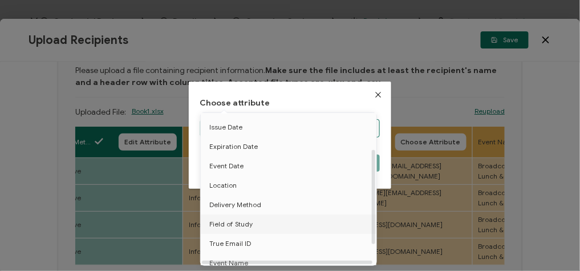
click at [239, 219] on span "Field of Study" at bounding box center [230, 223] width 43 height 19
type input "Field of Study"
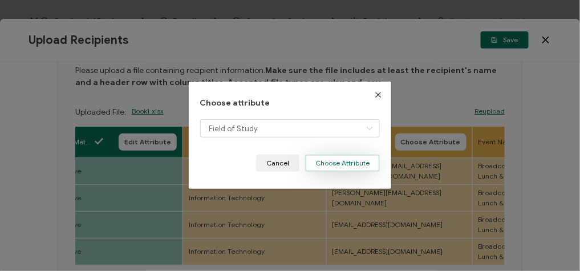
click at [342, 168] on button "Choose Attribute" at bounding box center [342, 162] width 75 height 17
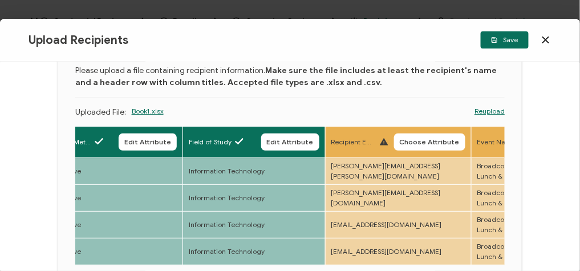
scroll to position [0, 760]
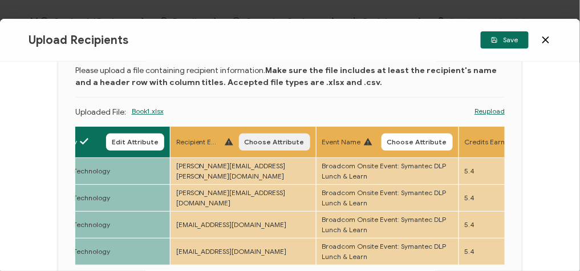
click at [272, 139] on span "Choose Attribute" at bounding box center [275, 142] width 60 height 7
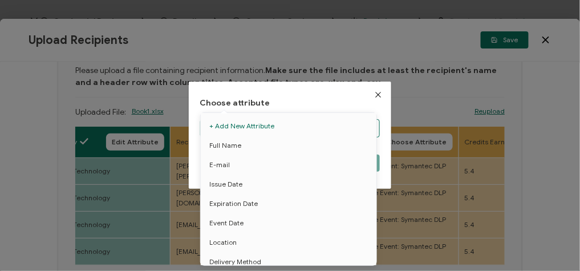
click at [296, 124] on body "Credential Designs Details Campaign Options Recipients Preview and Send All cha…" at bounding box center [290, 135] width 580 height 271
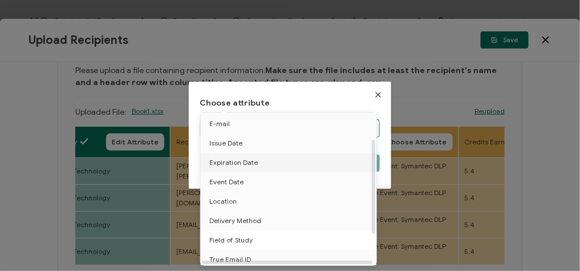
scroll to position [66, 0]
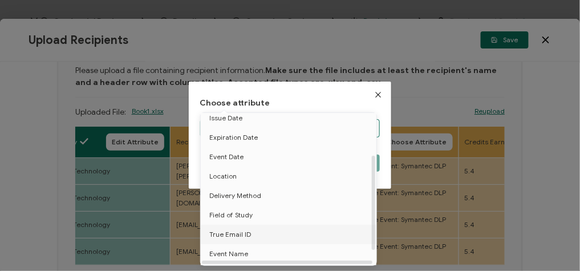
click at [250, 231] on li "True Email ID" at bounding box center [290, 234] width 185 height 19
type input "True Email ID"
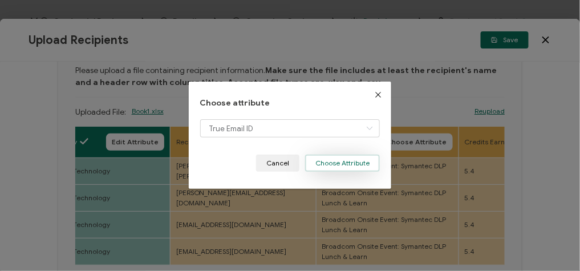
click at [327, 165] on button "Choose Attribute" at bounding box center [342, 162] width 75 height 17
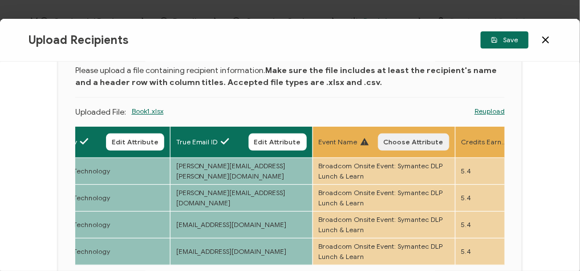
click at [418, 134] on button "Choose Attribute" at bounding box center [413, 141] width 71 height 17
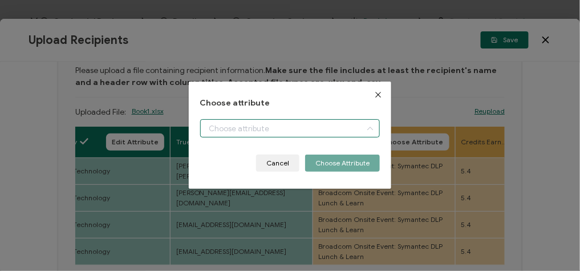
click at [325, 128] on body "Credential Designs Details Campaign Options Recipients Preview and Send All cha…" at bounding box center [290, 135] width 580 height 271
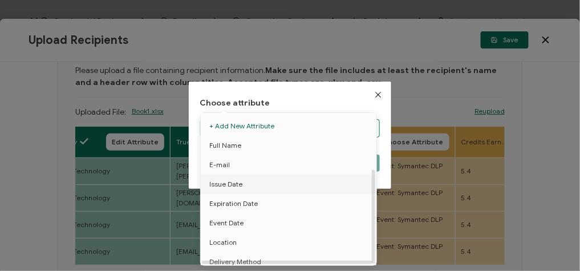
scroll to position [88, 0]
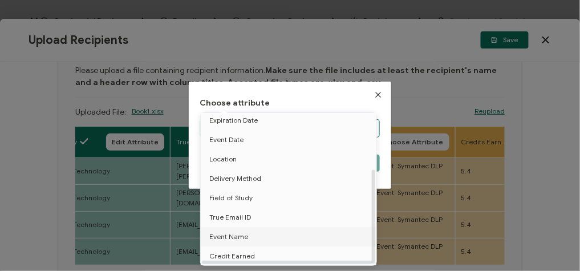
click at [239, 234] on span "Event Name" at bounding box center [228, 236] width 39 height 19
type input "Event Name"
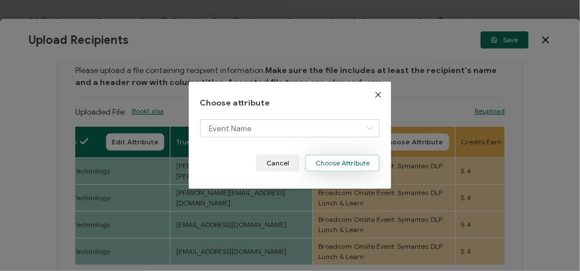
click at [333, 163] on button "Choose Attribute" at bounding box center [342, 162] width 75 height 17
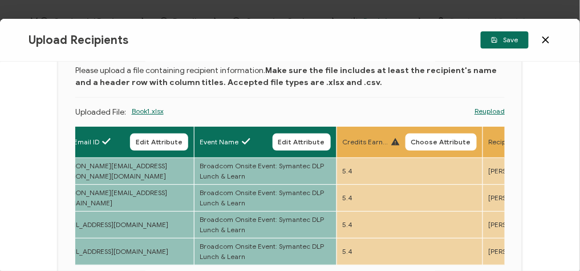
scroll to position [0, 882]
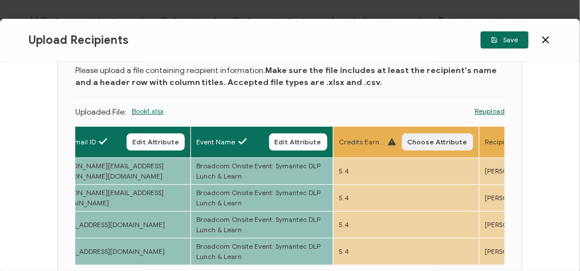
click at [425, 135] on button "Choose Attribute" at bounding box center [437, 141] width 71 height 17
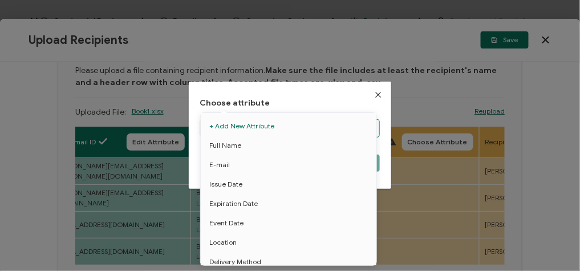
click at [334, 131] on body "Credential Designs Details Campaign Options Recipients Preview and Send All cha…" at bounding box center [290, 135] width 580 height 271
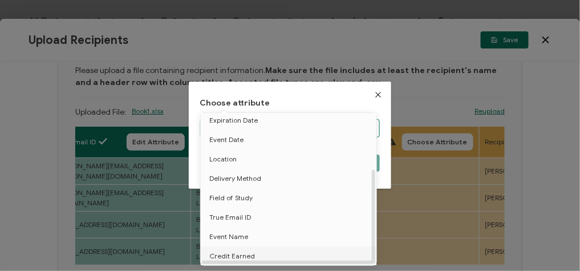
click at [244, 249] on span "Credit Earned" at bounding box center [232, 255] width 46 height 19
type input "Credit Earned"
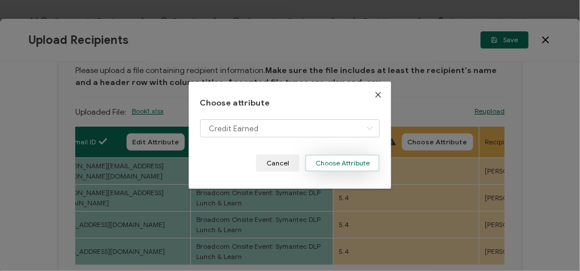
click at [327, 165] on button "Choose Attribute" at bounding box center [342, 162] width 75 height 17
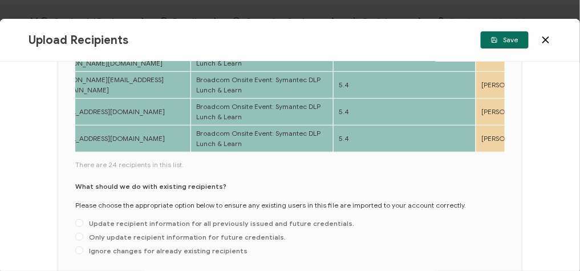
scroll to position [280, 0]
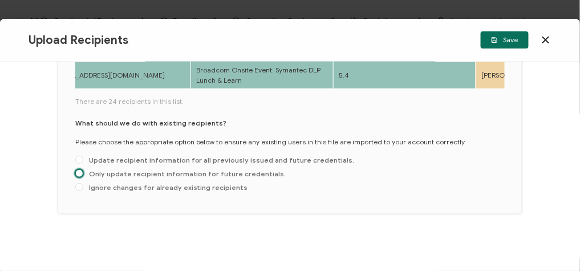
click at [76, 172] on span at bounding box center [79, 173] width 8 height 8
click at [76, 172] on input "Only update recipient information for future credentials." at bounding box center [79, 173] width 8 height 9
radio input "true"
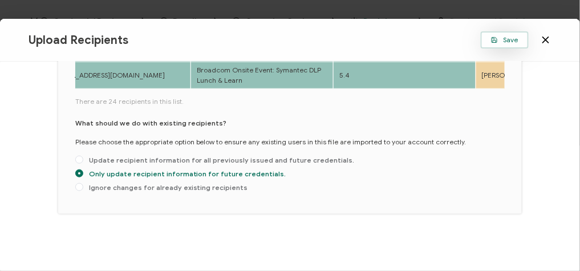
click at [499, 43] on button "Save" at bounding box center [505, 39] width 48 height 17
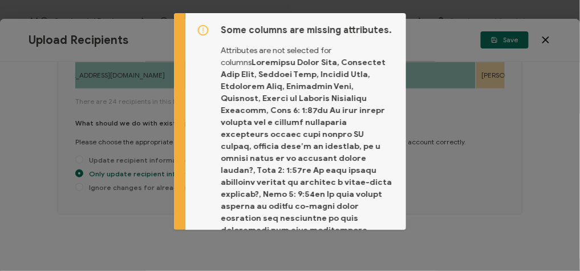
scroll to position [213, 0]
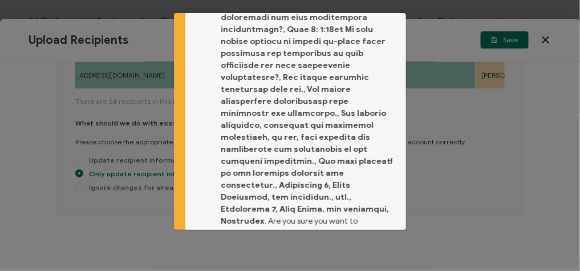
click at [364, 258] on span "Proceed" at bounding box center [370, 270] width 27 height 7
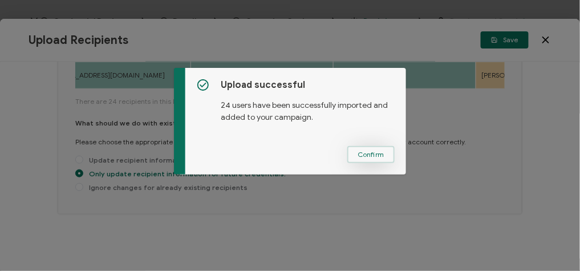
click at [372, 156] on span "Confirm" at bounding box center [370, 154] width 27 height 7
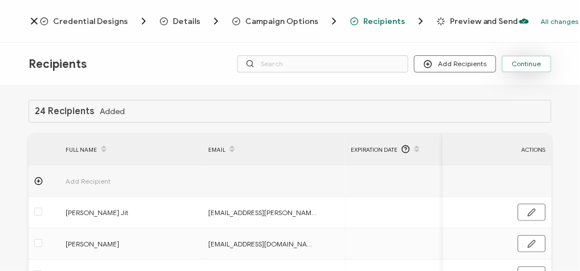
click at [530, 67] on span "Continue" at bounding box center [526, 63] width 29 height 7
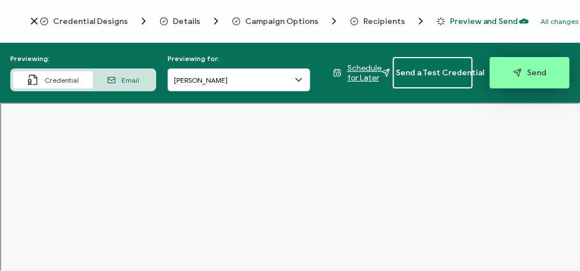
click at [538, 68] on span "Send" at bounding box center [530, 72] width 34 height 9
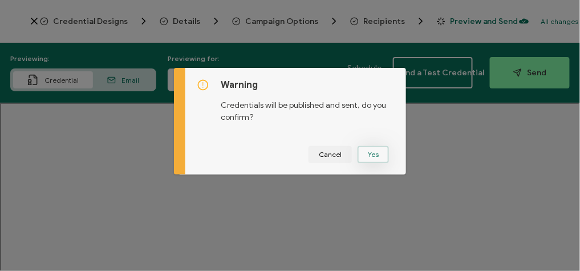
click at [369, 148] on button "Yes" at bounding box center [372, 154] width 31 height 17
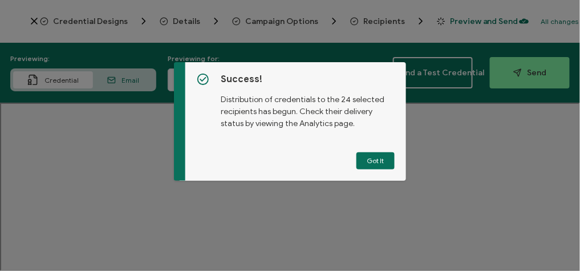
click at [369, 148] on div "Success! Distribution of credentials to the 24 selected recipients has begun. C…" at bounding box center [295, 121] width 221 height 119
click at [370, 151] on div "Success! Distribution of credentials to the 24 selected recipients has begun. C…" at bounding box center [295, 121] width 221 height 119
click at [364, 164] on button "Got It" at bounding box center [375, 160] width 38 height 17
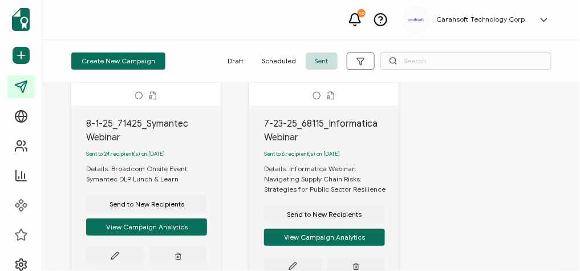
scroll to position [131, 0]
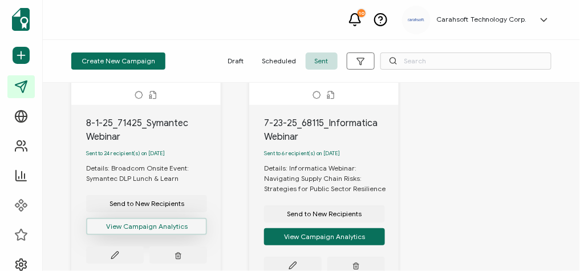
click at [166, 235] on button "View Campaign Analytics" at bounding box center [146, 226] width 121 height 17
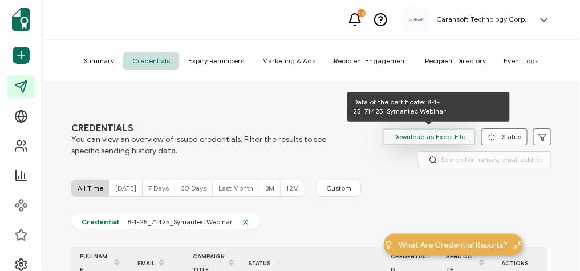
click at [421, 135] on span "Download as Excel File" at bounding box center [429, 136] width 72 height 17
